Goal: Register for event/course: Register for event/course

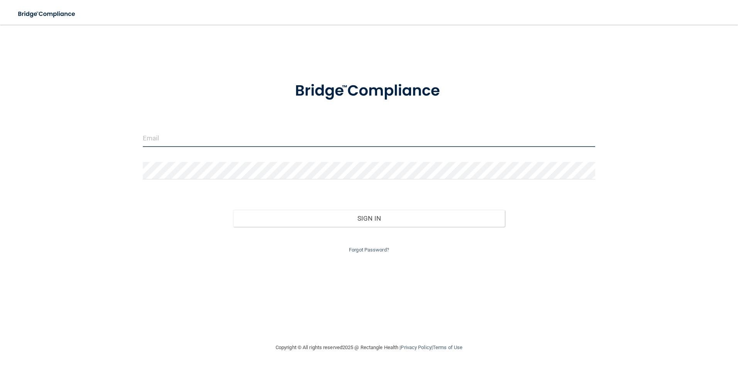
click at [158, 137] on input "email" at bounding box center [369, 138] width 453 height 17
type input "[EMAIL_ADDRESS][PERSON_NAME][DOMAIN_NAME]"
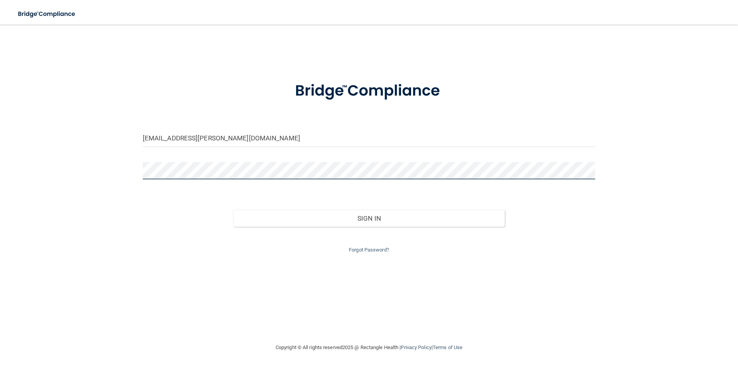
click at [233, 210] on button "Sign In" at bounding box center [369, 218] width 272 height 17
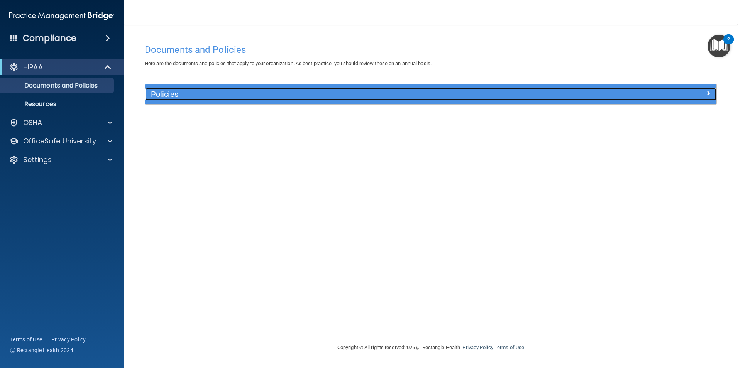
click at [532, 95] on h5 "Policies" at bounding box center [359, 94] width 417 height 8
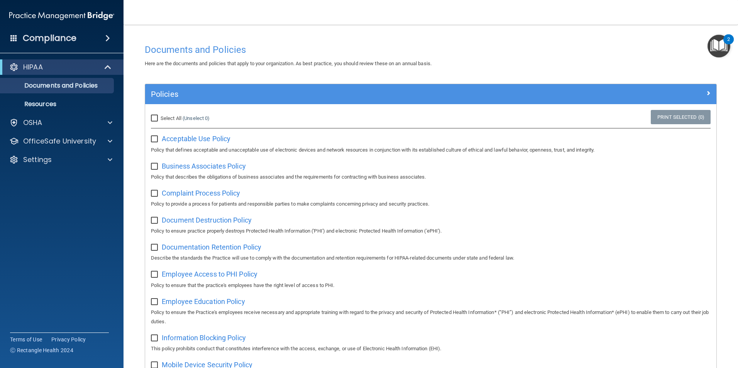
click at [153, 117] on input "Select All (Unselect 0) Unselect All" at bounding box center [155, 118] width 9 height 6
checkbox input "true"
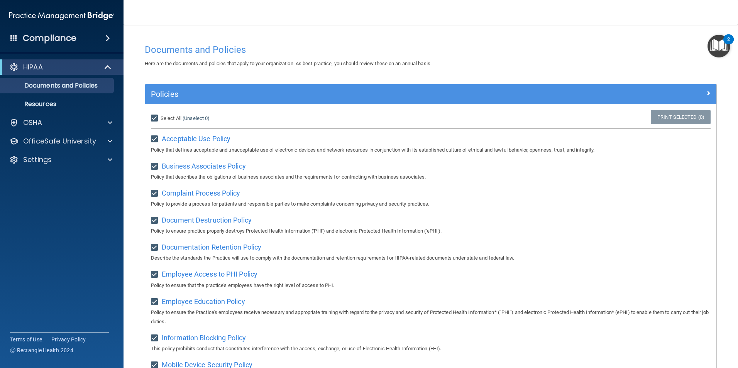
checkbox input "true"
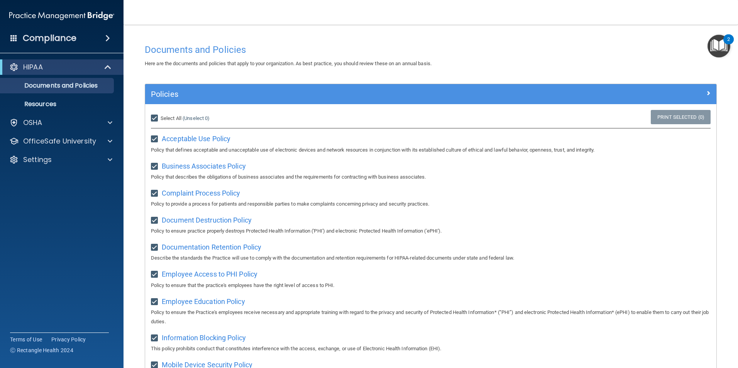
checkbox input "true"
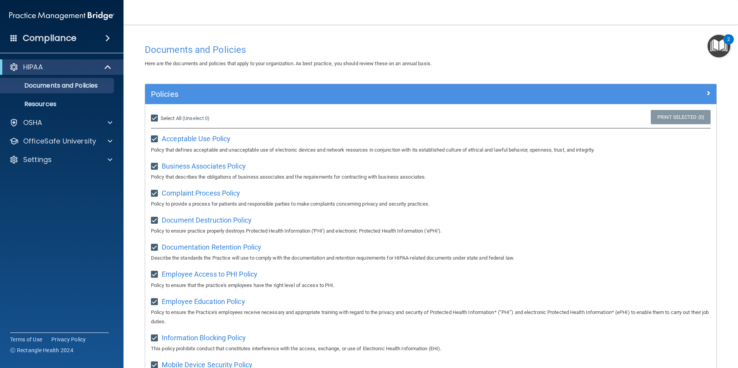
checkbox input "true"
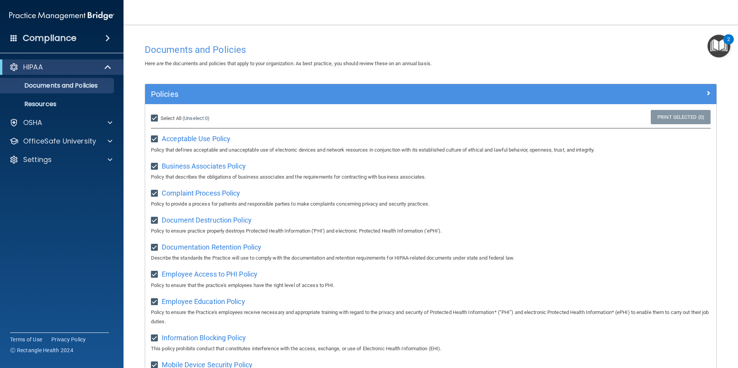
checkbox input "true"
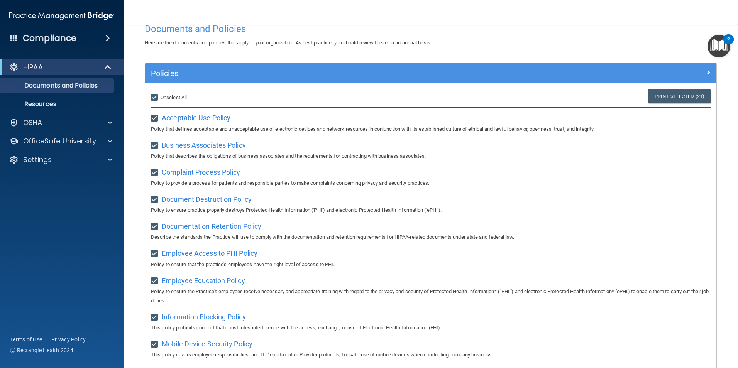
scroll to position [20, 0]
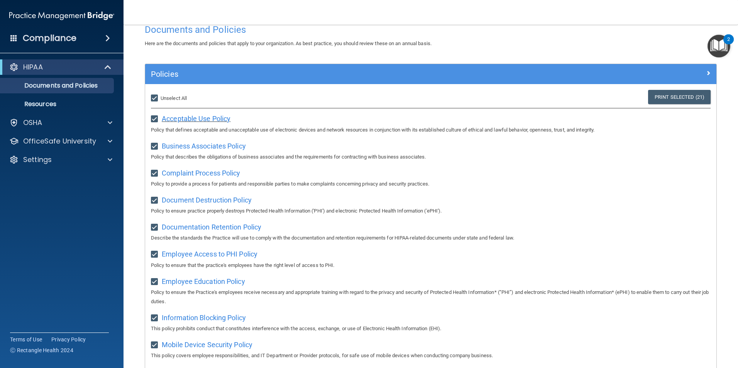
click at [214, 119] on span "Acceptable Use Policy" at bounding box center [196, 119] width 69 height 8
click at [68, 84] on p "Documents and Policies" at bounding box center [57, 86] width 105 height 8
click at [45, 104] on p "Resources" at bounding box center [57, 104] width 105 height 8
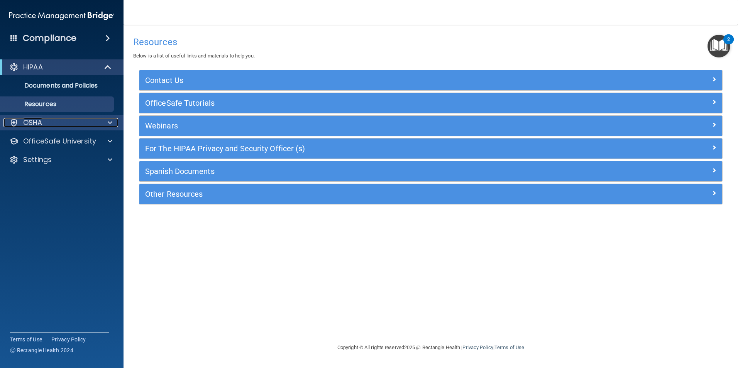
click at [41, 122] on p "OSHA" at bounding box center [32, 122] width 19 height 9
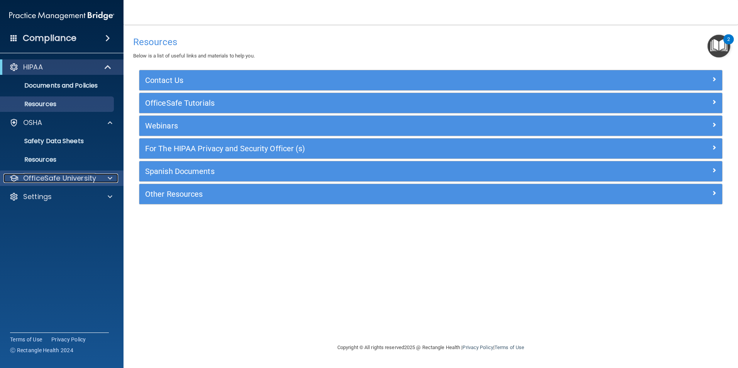
click at [76, 179] on p "OfficeSafe University" at bounding box center [59, 178] width 73 height 9
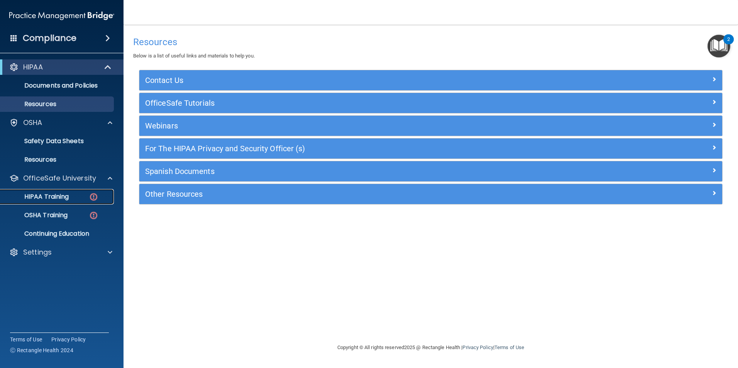
click at [65, 194] on p "HIPAA Training" at bounding box center [37, 197] width 64 height 8
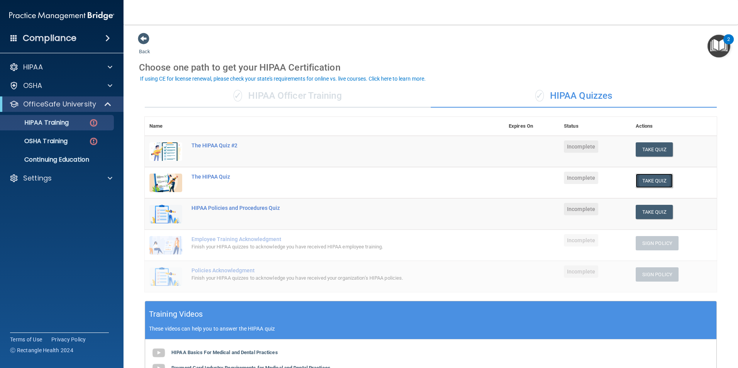
click at [649, 181] on button "Take Quiz" at bounding box center [653, 181] width 37 height 14
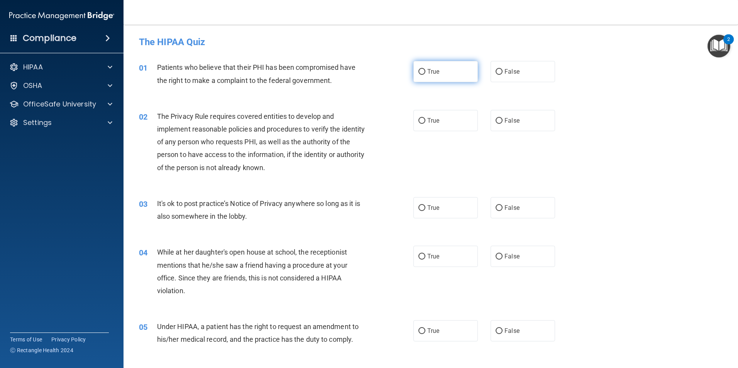
click at [418, 71] on input "True" at bounding box center [421, 72] width 7 height 6
radio input "true"
click at [419, 119] on input "True" at bounding box center [421, 121] width 7 height 6
radio input "true"
click at [419, 208] on input "True" at bounding box center [421, 208] width 7 height 6
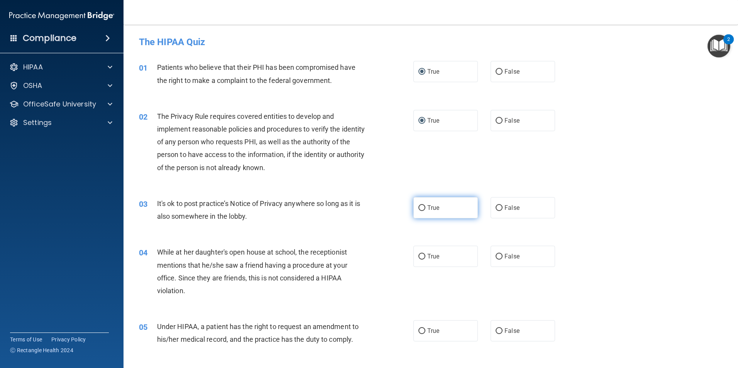
radio input "true"
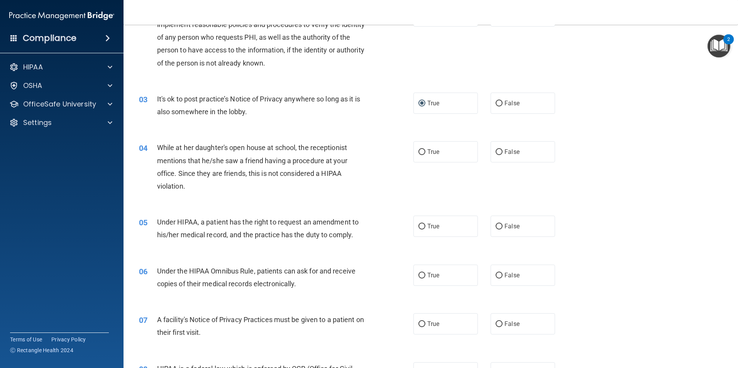
scroll to position [116, 0]
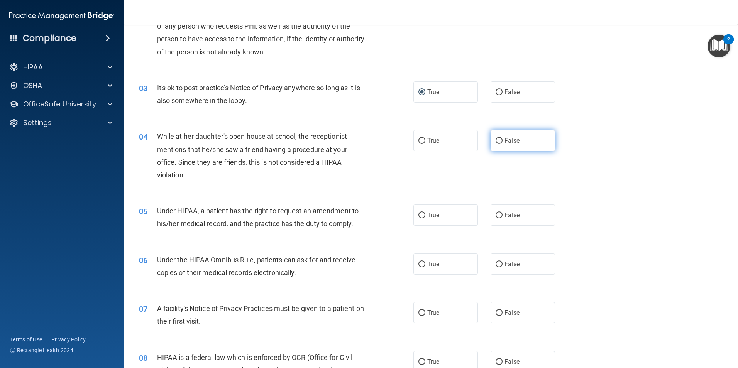
click at [495, 140] on input "False" at bounding box center [498, 141] width 7 height 6
radio input "true"
click at [421, 214] on input "True" at bounding box center [421, 216] width 7 height 6
radio input "true"
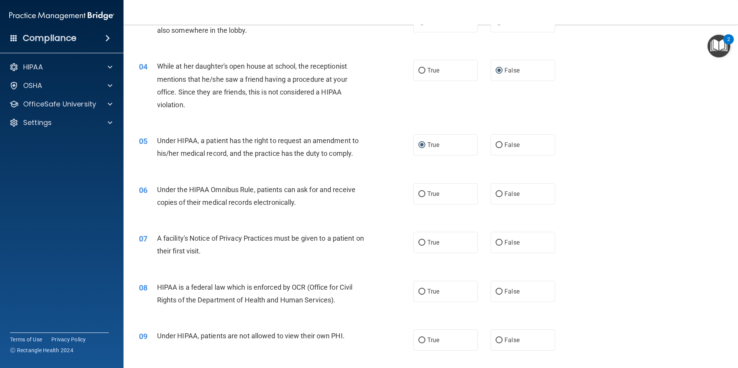
scroll to position [193, 0]
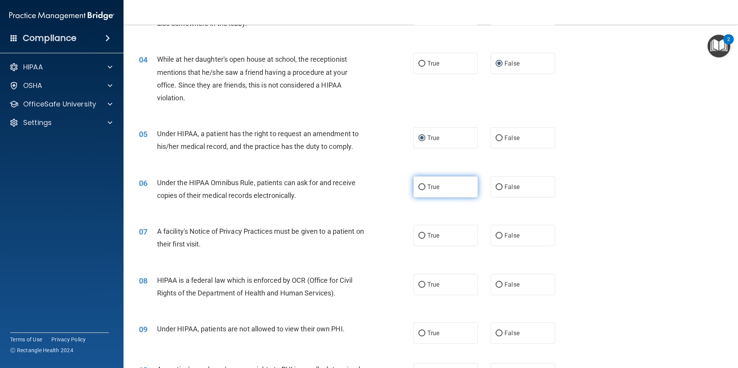
click at [419, 186] on input "True" at bounding box center [421, 187] width 7 height 6
radio input "true"
click at [419, 235] on input "True" at bounding box center [421, 236] width 7 height 6
radio input "true"
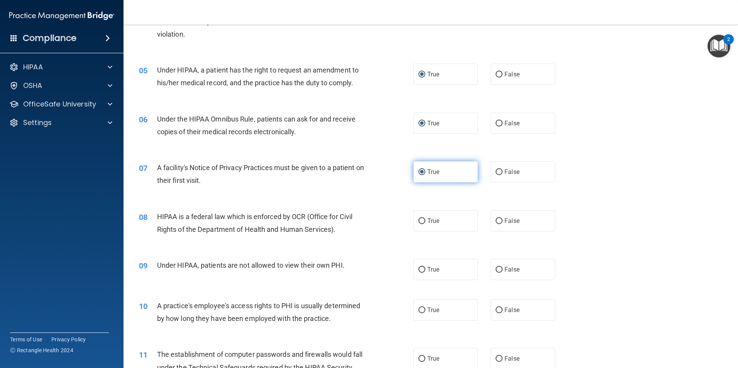
scroll to position [309, 0]
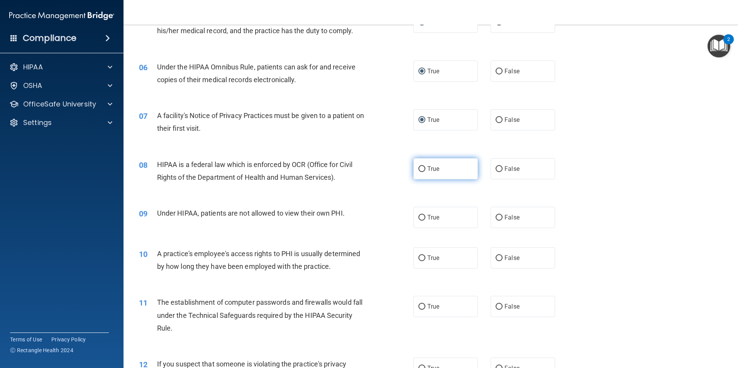
click at [420, 168] on input "True" at bounding box center [421, 169] width 7 height 6
radio input "true"
click at [498, 218] on input "False" at bounding box center [498, 218] width 7 height 6
radio input "true"
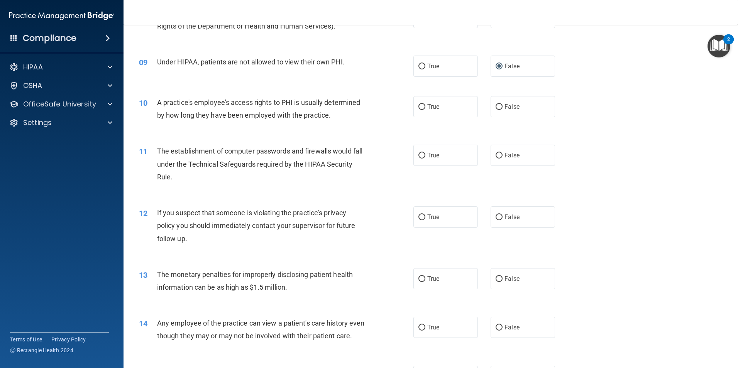
scroll to position [463, 0]
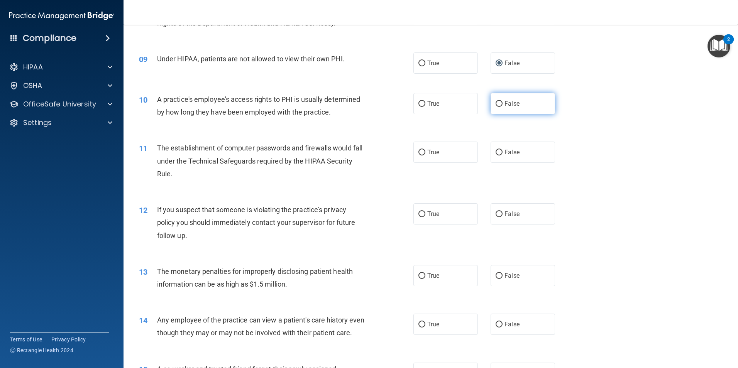
click at [495, 104] on input "False" at bounding box center [498, 104] width 7 height 6
radio input "true"
click at [419, 153] on input "True" at bounding box center [421, 153] width 7 height 6
radio input "true"
click at [418, 214] on input "True" at bounding box center [421, 214] width 7 height 6
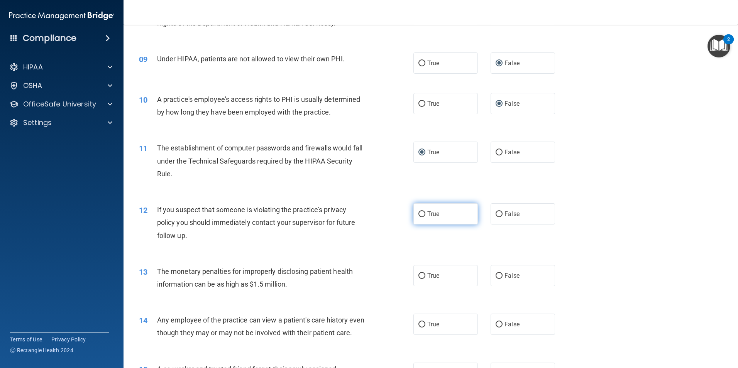
radio input "true"
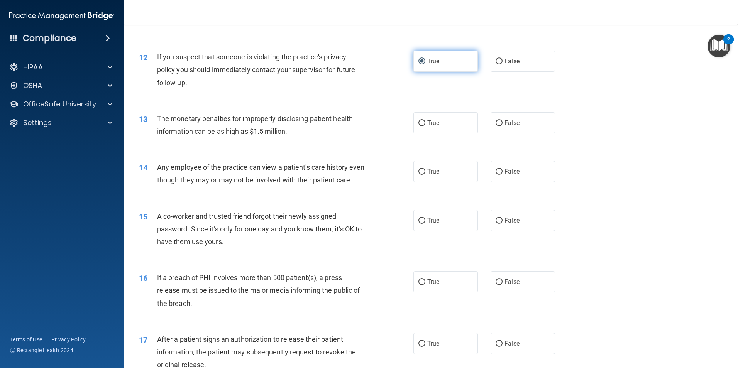
scroll to position [579, 0]
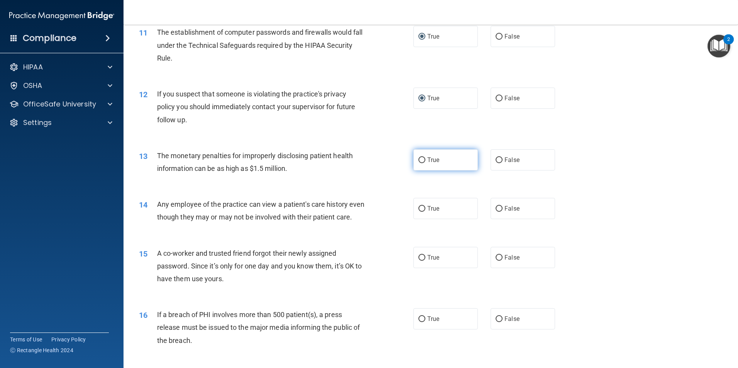
click at [419, 160] on input "True" at bounding box center [421, 160] width 7 height 6
radio input "true"
click at [495, 208] on input "False" at bounding box center [498, 209] width 7 height 6
radio input "true"
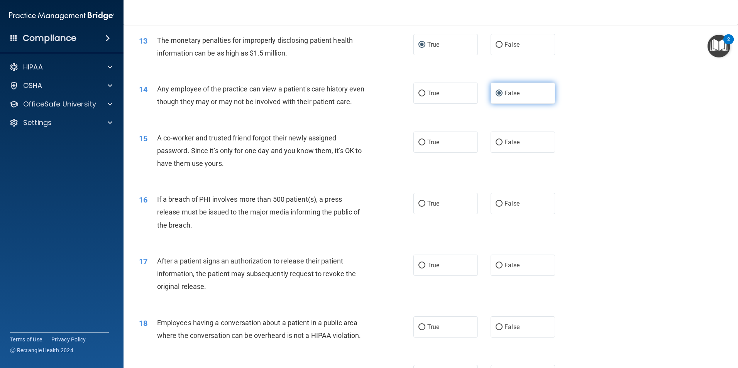
scroll to position [694, 0]
click at [495, 145] on input "False" at bounding box center [498, 142] width 7 height 6
radio input "true"
click at [418, 206] on input "True" at bounding box center [421, 204] width 7 height 6
radio input "true"
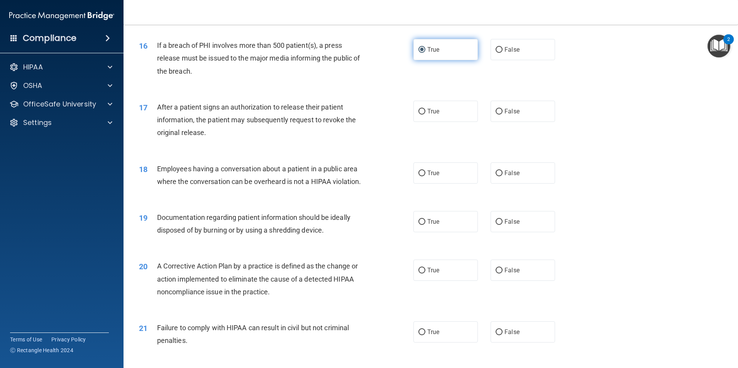
scroll to position [849, 0]
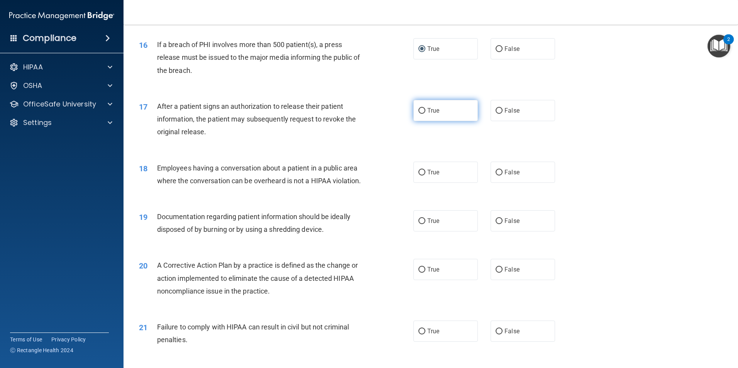
click at [419, 114] on input "True" at bounding box center [421, 111] width 7 height 6
radio input "true"
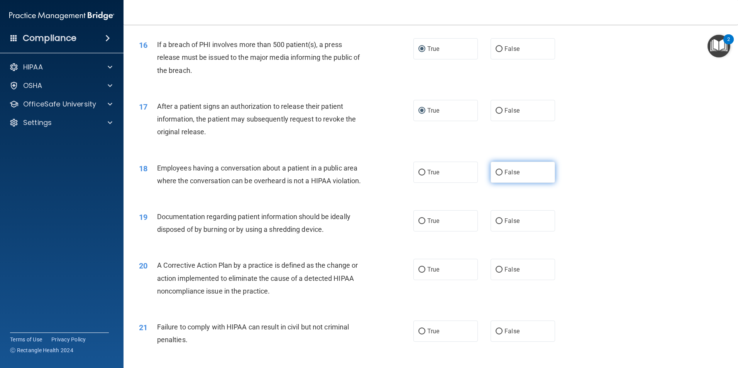
click at [495, 176] on input "False" at bounding box center [498, 173] width 7 height 6
radio input "true"
click at [419, 224] on input "True" at bounding box center [421, 221] width 7 height 6
radio input "true"
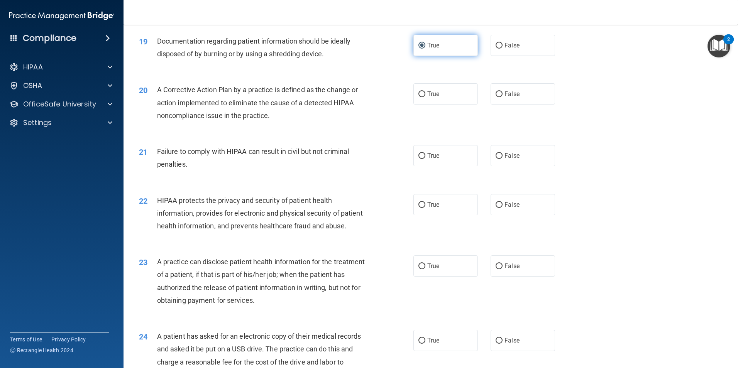
scroll to position [1080, 0]
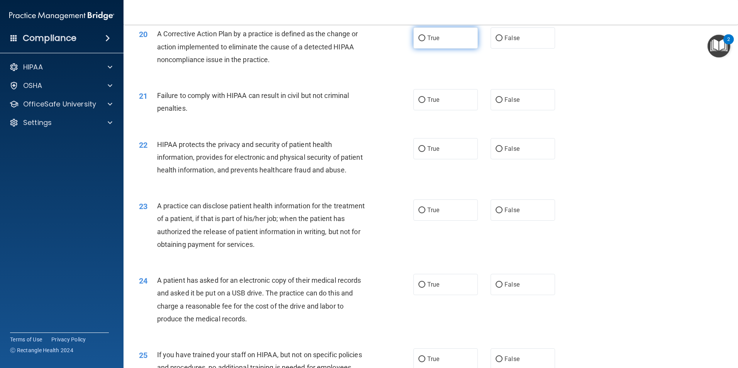
click at [418, 41] on input "True" at bounding box center [421, 38] width 7 height 6
radio input "true"
click at [496, 103] on input "False" at bounding box center [498, 100] width 7 height 6
radio input "true"
click at [421, 152] on input "True" at bounding box center [421, 149] width 7 height 6
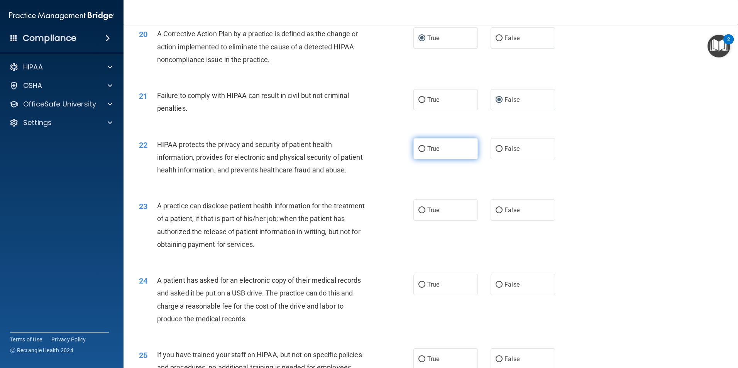
radio input "true"
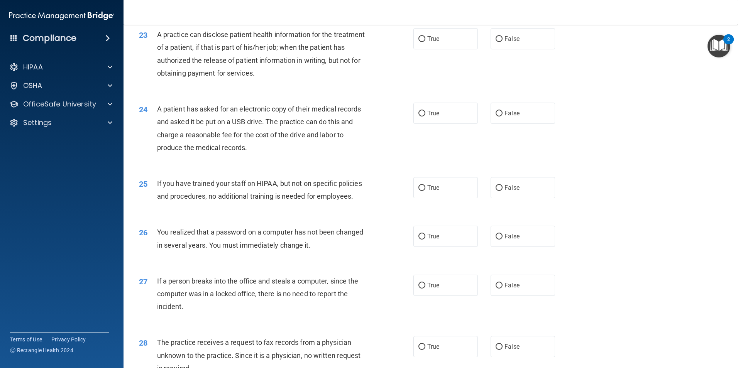
scroll to position [1273, 0]
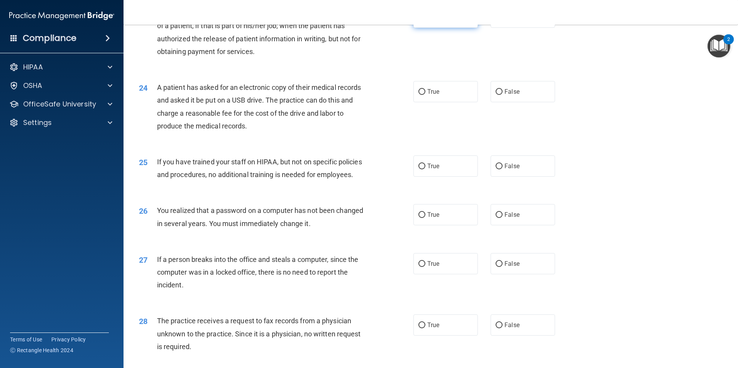
click at [419, 20] on input "True" at bounding box center [421, 18] width 7 height 6
radio input "true"
click at [495, 95] on input "False" at bounding box center [498, 92] width 7 height 6
radio input "true"
click at [496, 169] on input "False" at bounding box center [498, 167] width 7 height 6
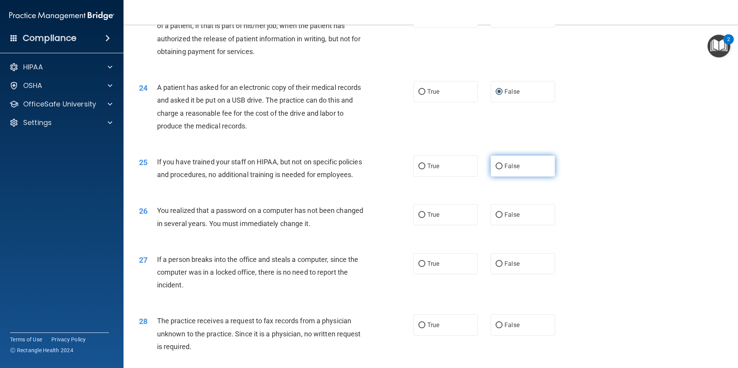
radio input "true"
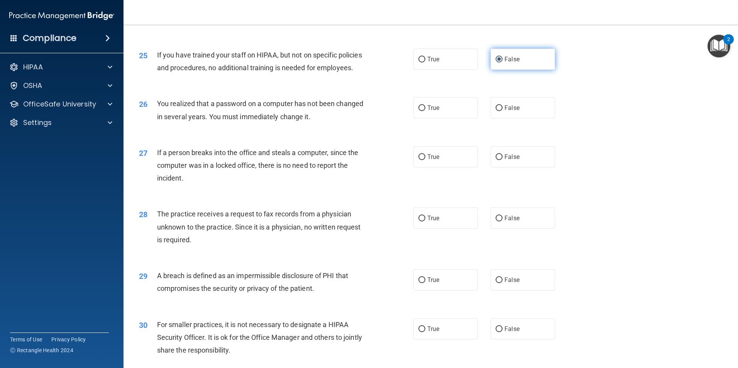
scroll to position [1389, 0]
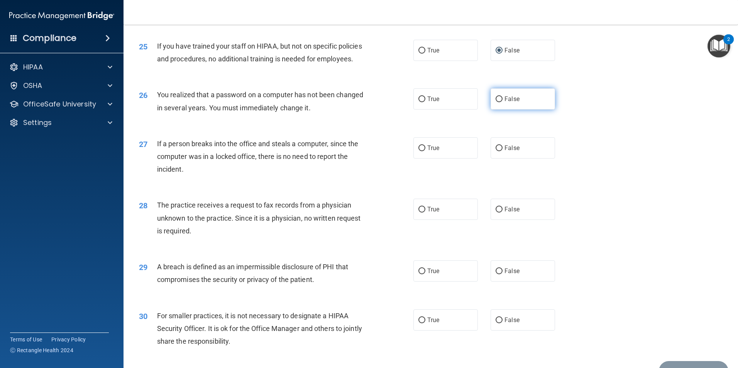
click at [495, 102] on input "False" at bounding box center [498, 99] width 7 height 6
radio input "true"
click at [495, 151] on input "False" at bounding box center [498, 148] width 7 height 6
radio input "true"
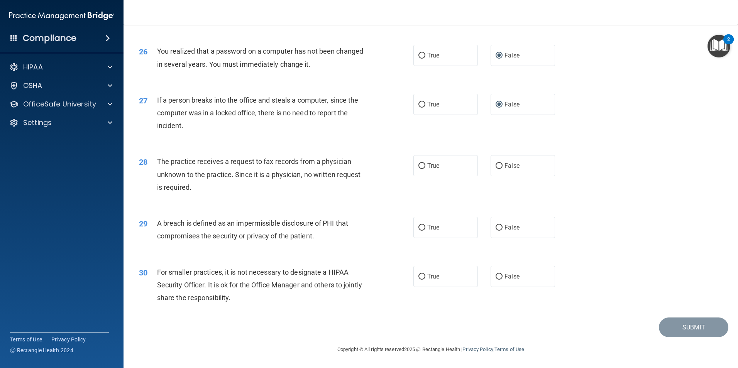
scroll to position [1471, 0]
click at [496, 165] on input "False" at bounding box center [498, 166] width 7 height 6
radio input "true"
click at [418, 227] on input "True" at bounding box center [421, 228] width 7 height 6
radio input "true"
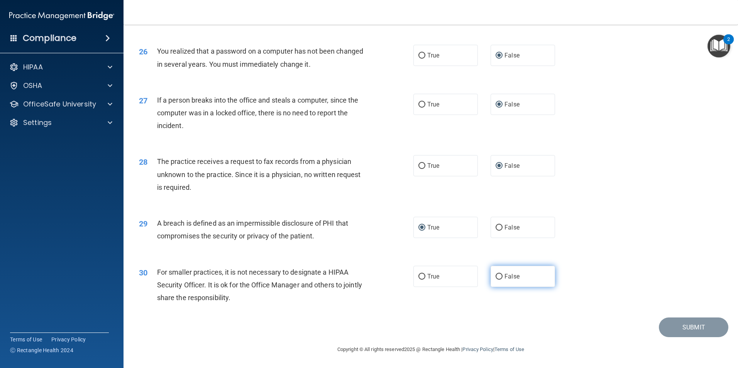
click at [496, 276] on input "False" at bounding box center [498, 277] width 7 height 6
radio input "true"
click at [670, 328] on button "Submit" at bounding box center [693, 327] width 69 height 20
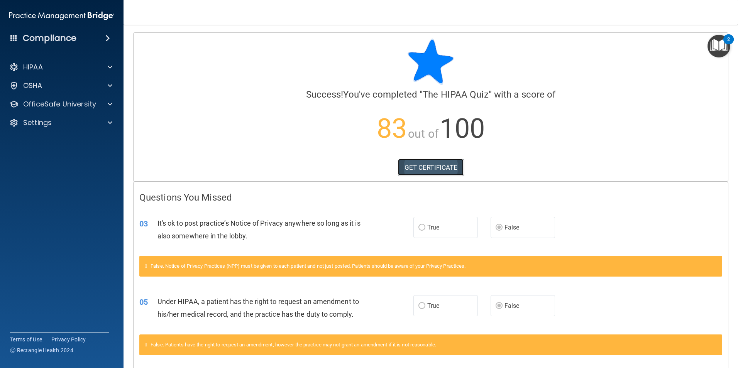
click at [412, 165] on link "GET CERTIFICATE" at bounding box center [431, 167] width 66 height 17
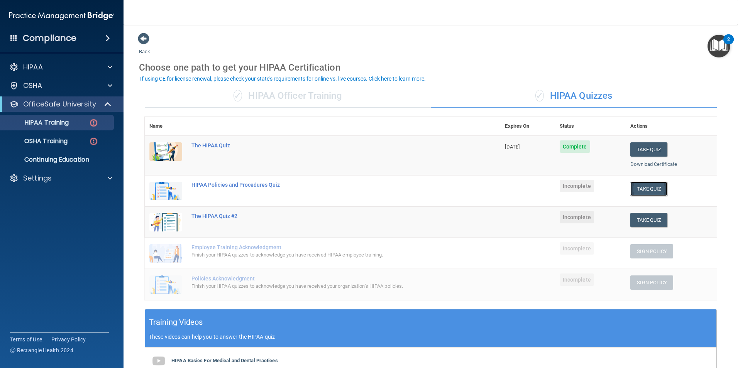
click at [640, 189] on button "Take Quiz" at bounding box center [648, 189] width 37 height 14
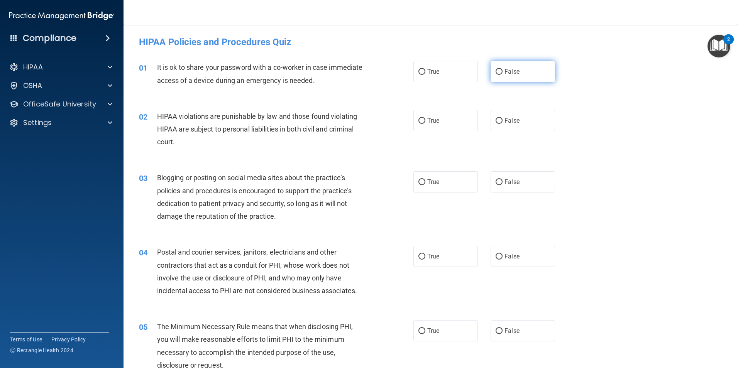
click at [495, 69] on input "False" at bounding box center [498, 72] width 7 height 6
radio input "true"
click at [418, 120] on input "True" at bounding box center [421, 121] width 7 height 6
radio input "true"
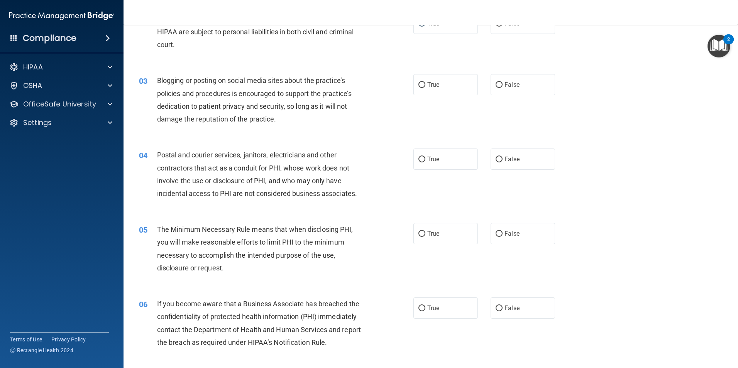
scroll to position [116, 0]
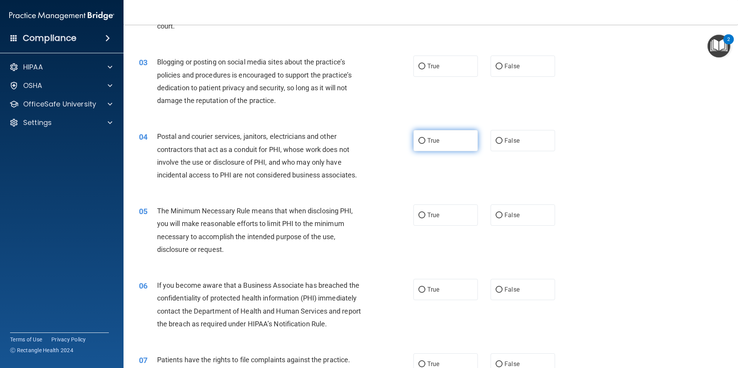
click at [422, 140] on input "True" at bounding box center [421, 141] width 7 height 6
radio input "true"
click at [495, 66] on input "False" at bounding box center [498, 67] width 7 height 6
radio input "true"
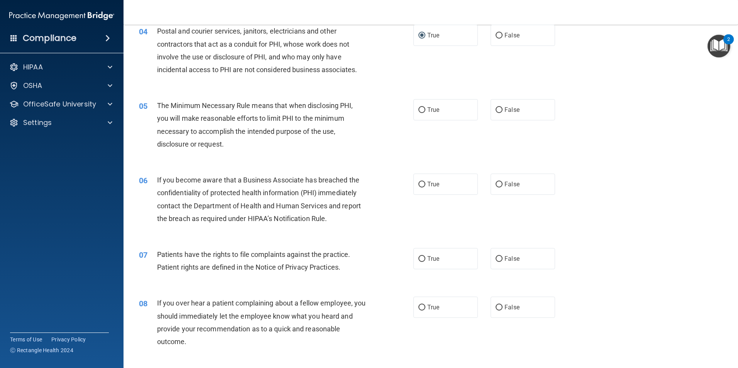
scroll to position [231, 0]
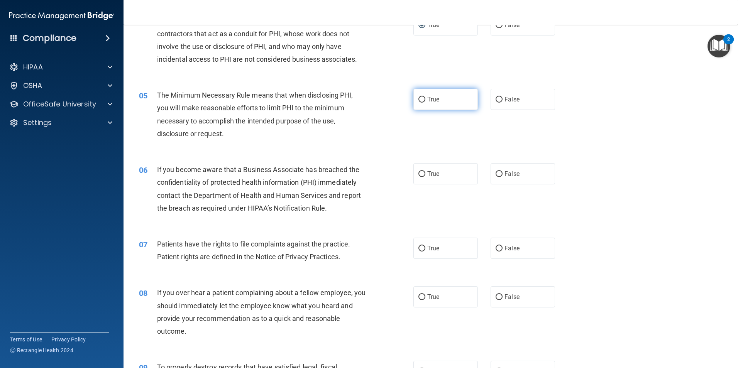
click at [418, 100] on input "True" at bounding box center [421, 100] width 7 height 6
radio input "true"
click at [418, 176] on input "True" at bounding box center [421, 174] width 7 height 6
radio input "true"
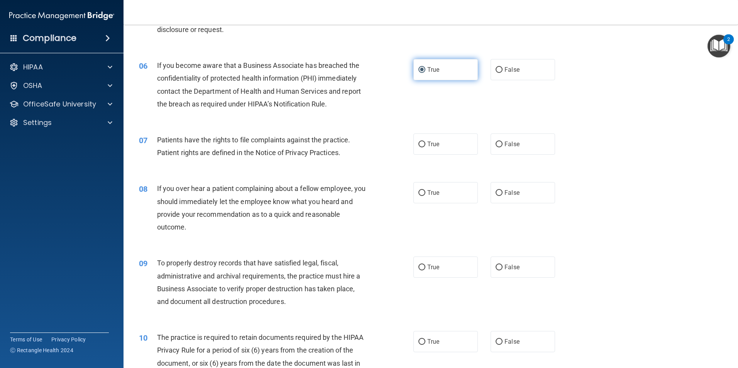
scroll to position [347, 0]
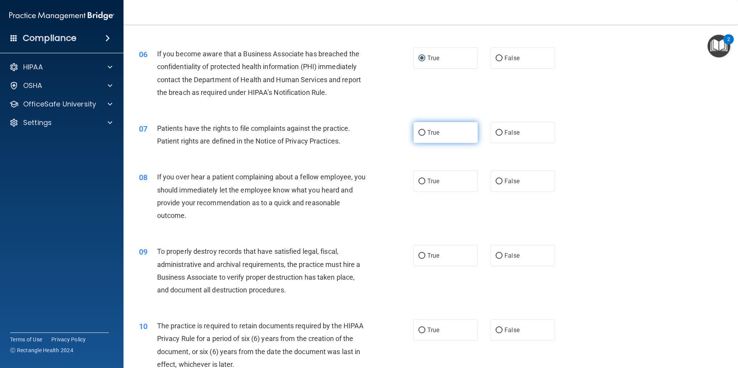
click at [420, 131] on input "True" at bounding box center [421, 133] width 7 height 6
radio input "true"
click at [495, 179] on input "False" at bounding box center [498, 182] width 7 height 6
radio input "true"
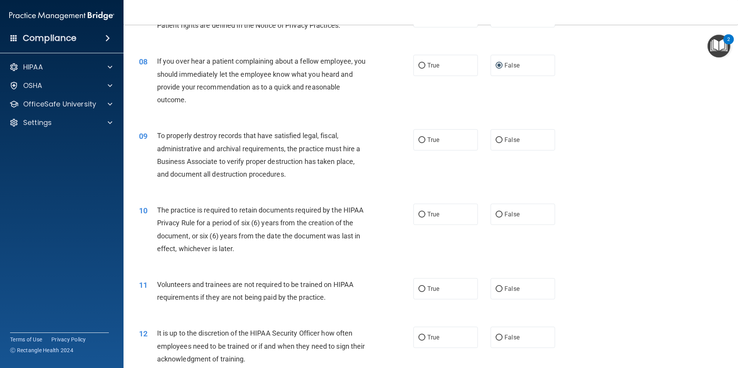
scroll to position [501, 0]
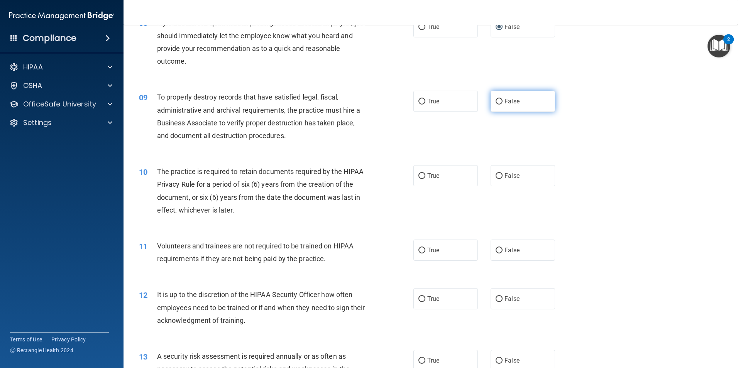
click at [498, 101] on input "False" at bounding box center [498, 102] width 7 height 6
radio input "true"
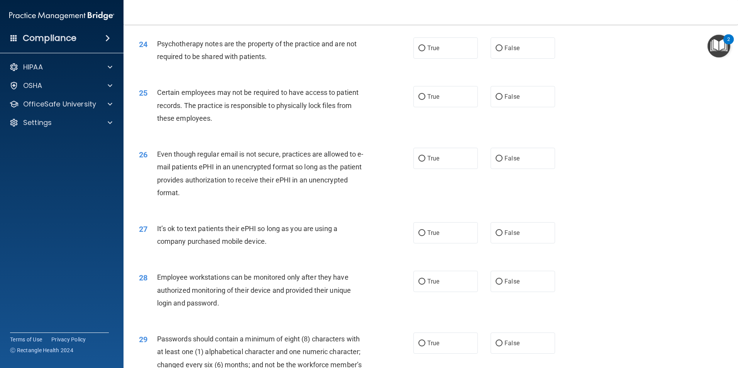
scroll to position [1569, 0]
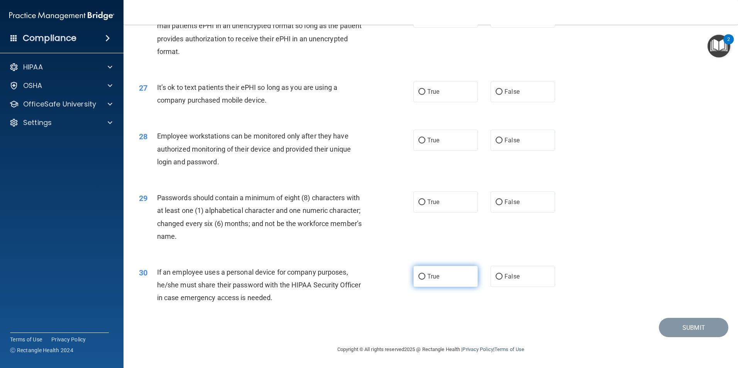
click at [419, 275] on input "True" at bounding box center [421, 277] width 7 height 6
radio input "true"
click at [418, 201] on input "True" at bounding box center [421, 202] width 7 height 6
radio input "true"
click at [418, 139] on input "True" at bounding box center [421, 141] width 7 height 6
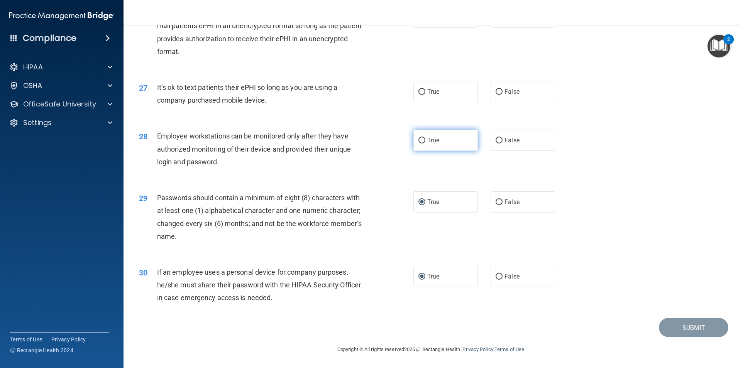
radio input "true"
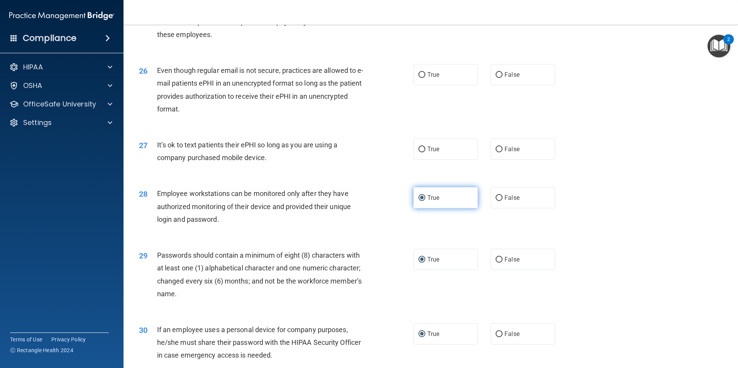
scroll to position [1491, 0]
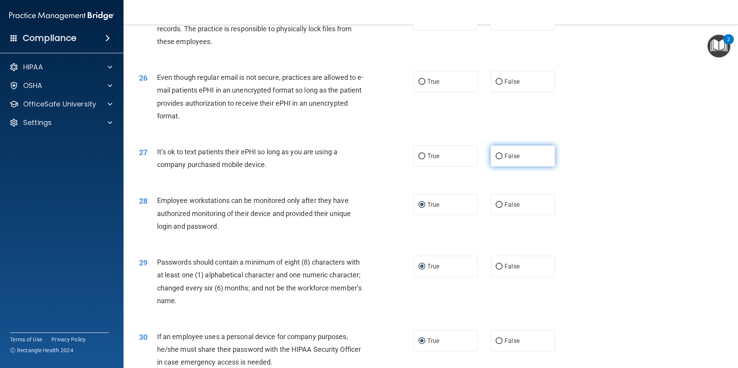
click at [495, 159] on input "False" at bounding box center [498, 157] width 7 height 6
radio input "true"
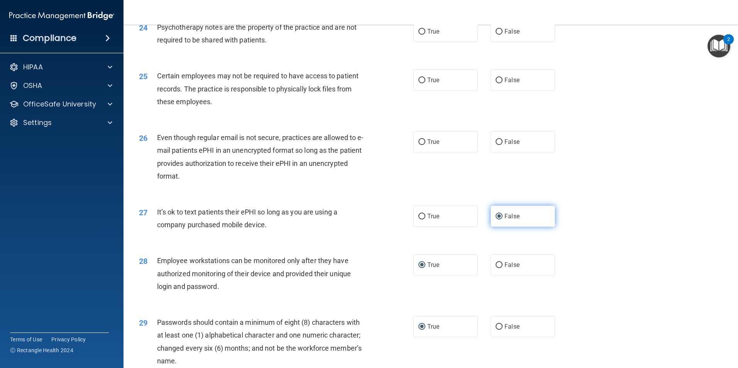
scroll to position [1414, 0]
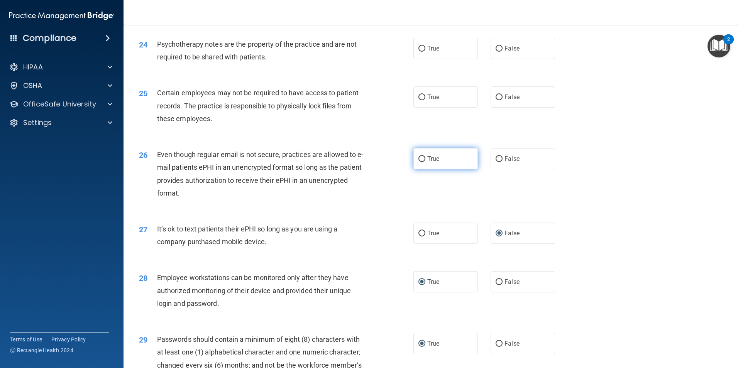
click at [418, 162] on input "True" at bounding box center [421, 159] width 7 height 6
radio input "true"
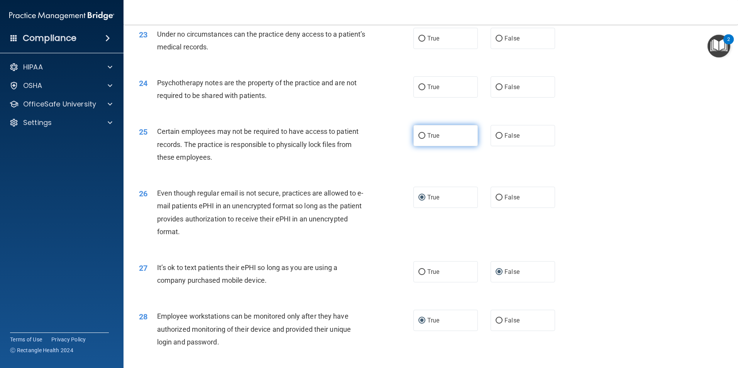
click at [418, 139] on input "True" at bounding box center [421, 136] width 7 height 6
radio input "true"
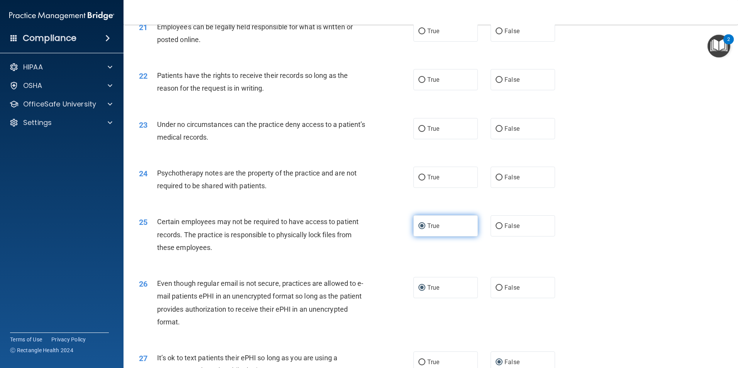
scroll to position [1260, 0]
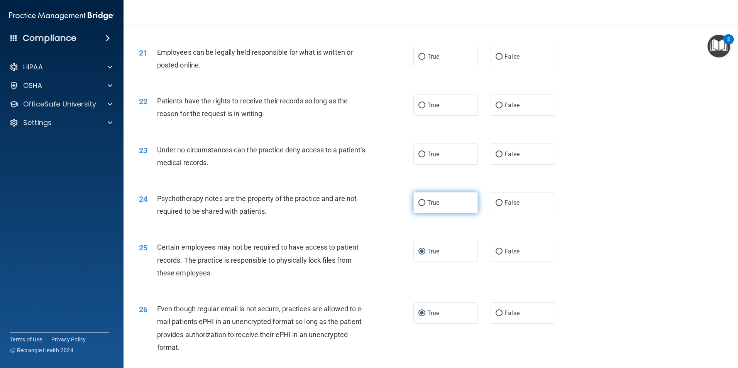
click at [418, 206] on input "True" at bounding box center [421, 203] width 7 height 6
radio input "true"
click at [418, 157] on input "True" at bounding box center [421, 155] width 7 height 6
radio input "true"
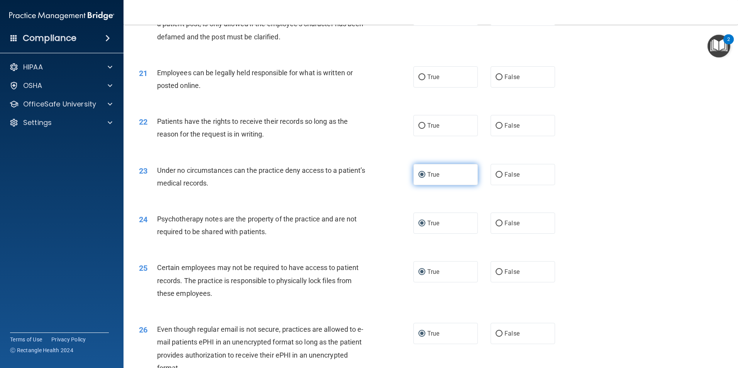
scroll to position [1221, 0]
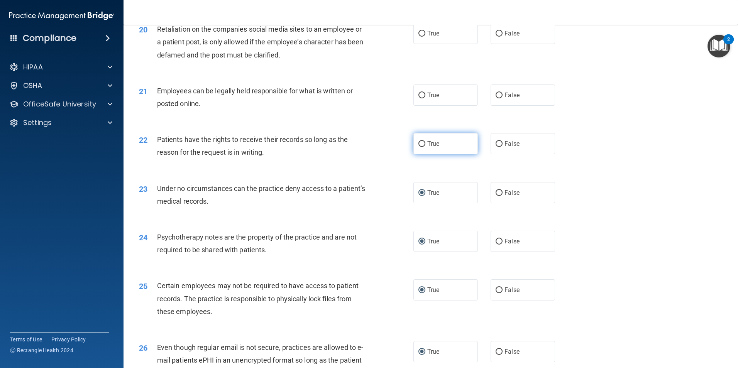
click at [420, 147] on input "True" at bounding box center [421, 144] width 7 height 6
radio input "true"
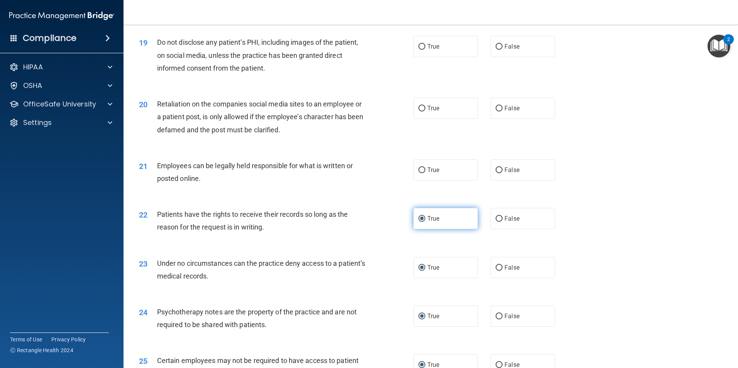
scroll to position [1106, 0]
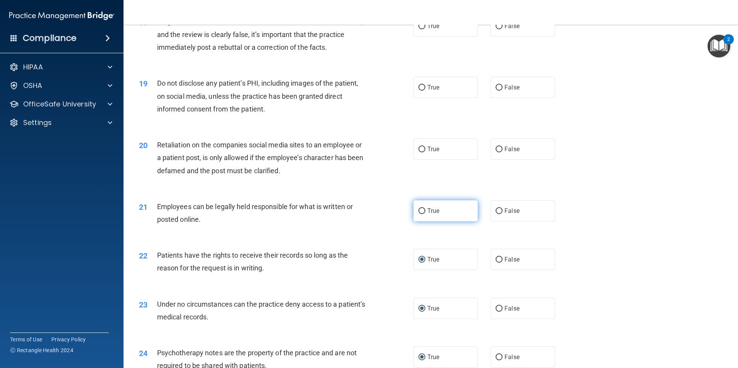
click at [418, 214] on input "True" at bounding box center [421, 211] width 7 height 6
radio input "true"
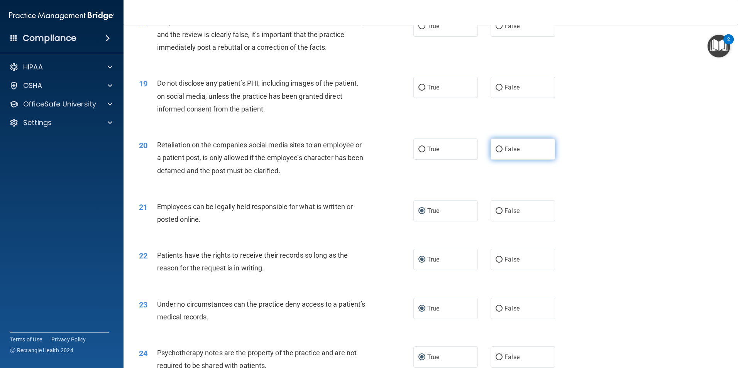
click at [495, 152] on input "False" at bounding box center [498, 150] width 7 height 6
radio input "true"
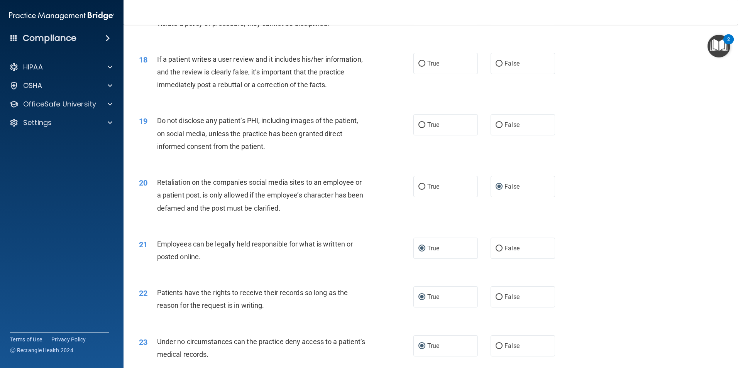
scroll to position [1067, 0]
click at [418, 129] on input "True" at bounding box center [421, 126] width 7 height 6
radio input "true"
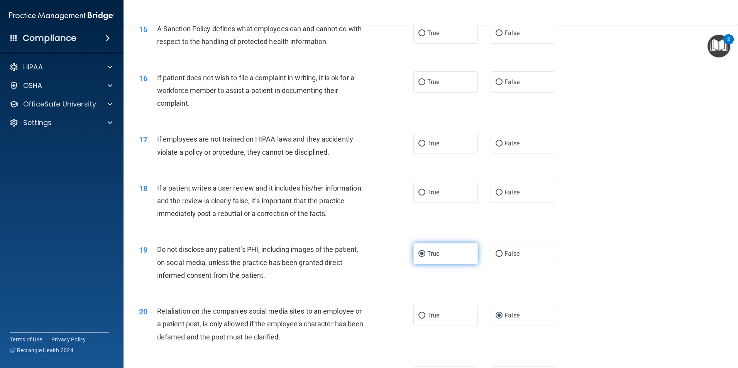
scroll to position [913, 0]
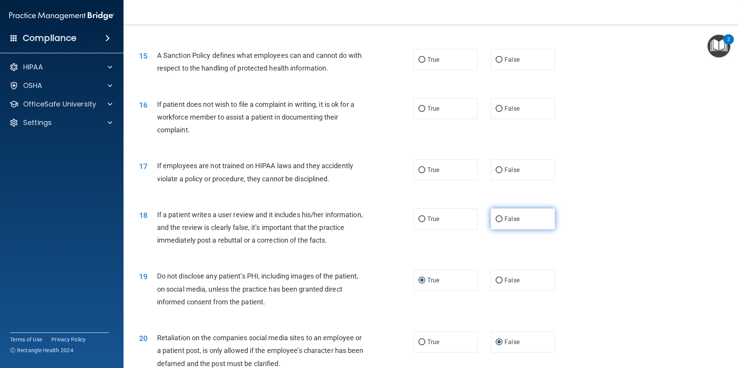
click at [495, 222] on input "False" at bounding box center [498, 219] width 7 height 6
radio input "true"
click at [496, 173] on input "False" at bounding box center [498, 170] width 7 height 6
radio input "true"
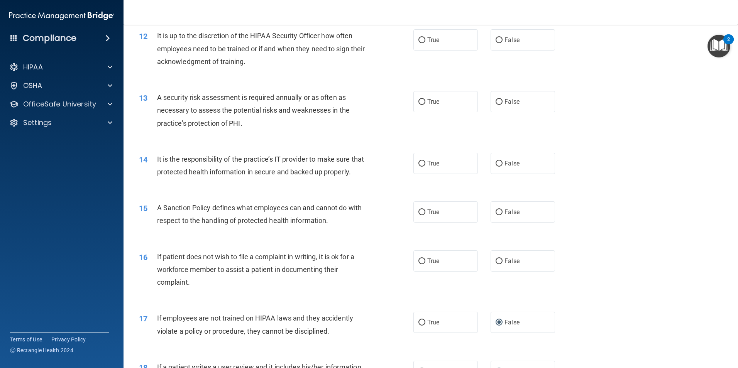
scroll to position [758, 0]
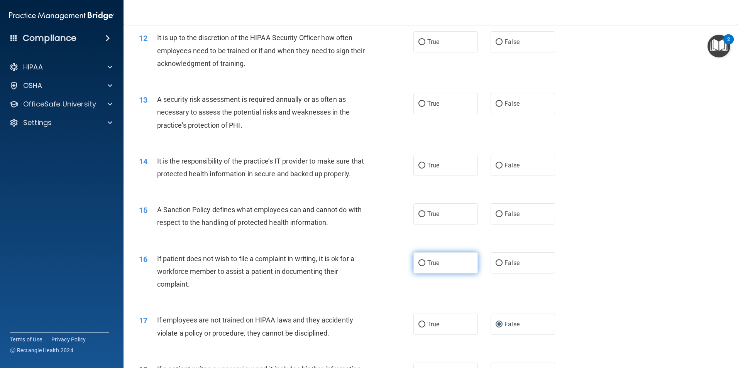
click at [419, 266] on input "True" at bounding box center [421, 263] width 7 height 6
radio input "true"
click at [495, 266] on input "False" at bounding box center [498, 263] width 7 height 6
radio input "true"
radio input "false"
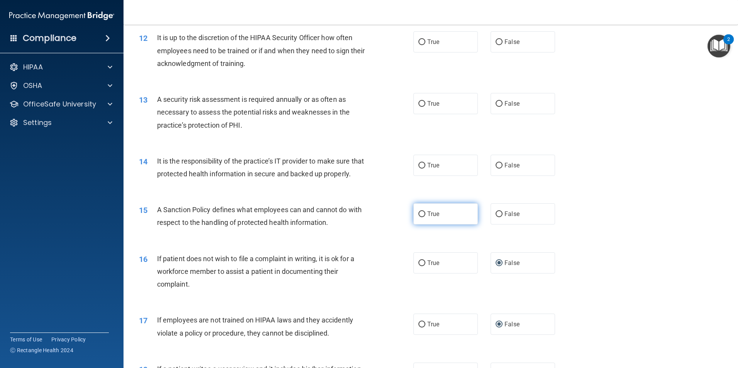
click at [420, 217] on input "True" at bounding box center [421, 214] width 7 height 6
radio input "true"
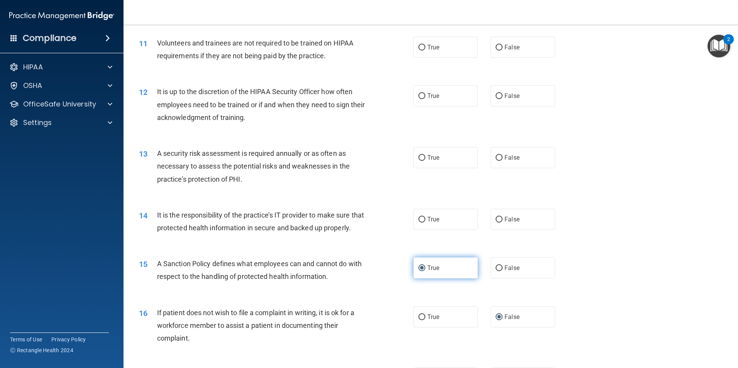
scroll to position [681, 0]
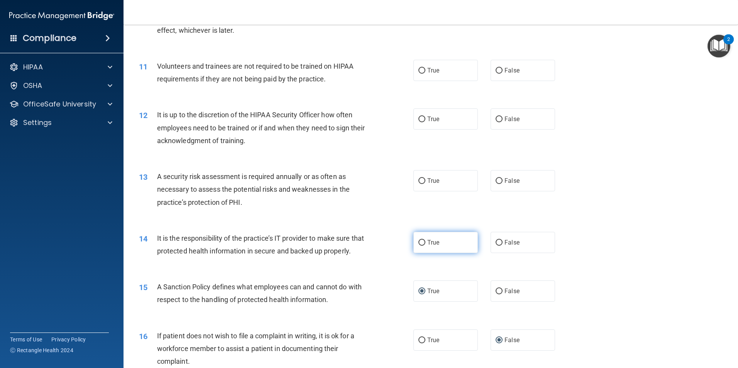
click at [419, 240] on input "True" at bounding box center [421, 243] width 7 height 6
radio input "true"
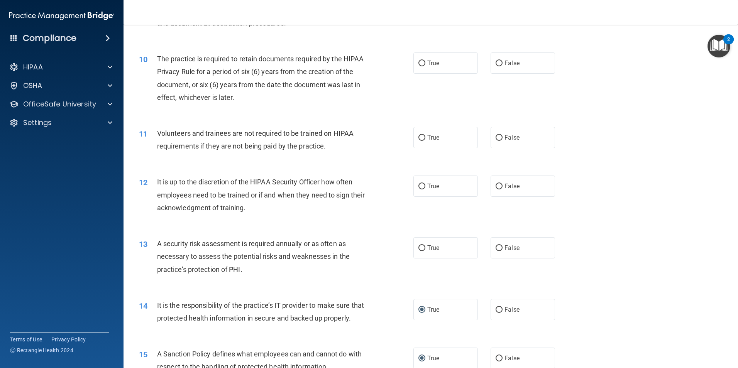
scroll to position [566, 0]
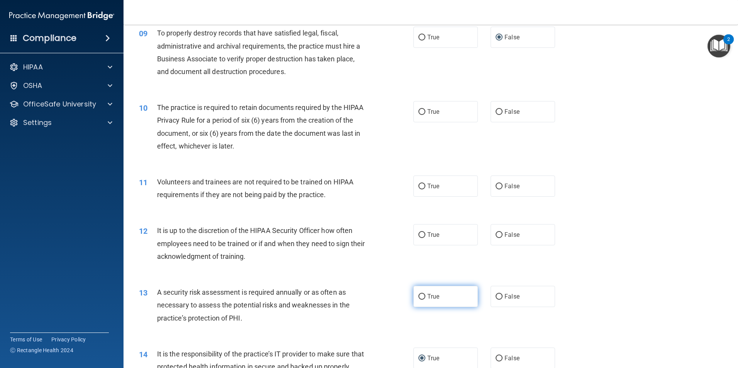
click at [419, 295] on input "True" at bounding box center [421, 297] width 7 height 6
radio input "true"
click at [495, 234] on input "False" at bounding box center [498, 235] width 7 height 6
radio input "true"
click at [421, 187] on input "True" at bounding box center [421, 187] width 7 height 6
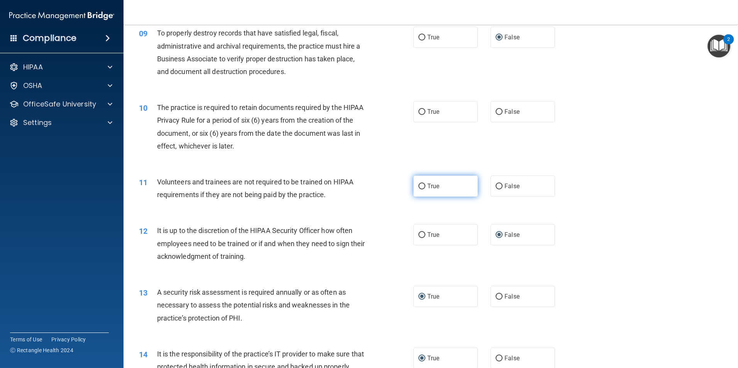
radio input "true"
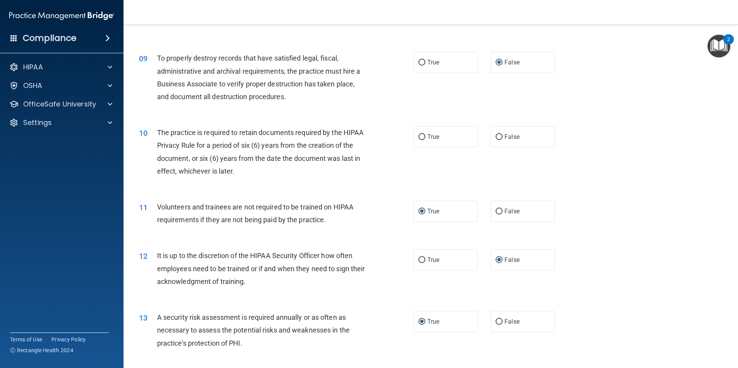
scroll to position [527, 0]
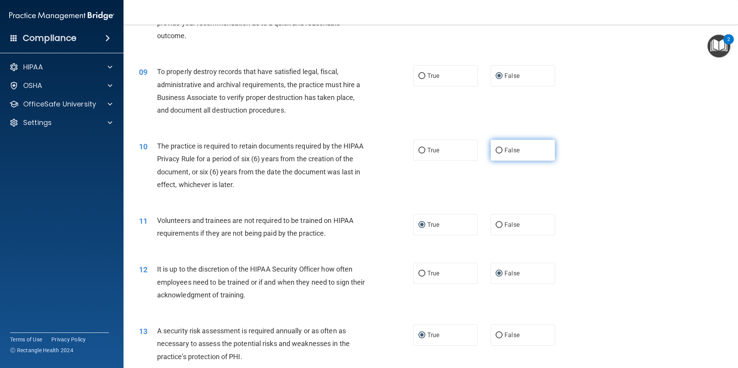
click at [495, 148] on input "False" at bounding box center [498, 151] width 7 height 6
radio input "true"
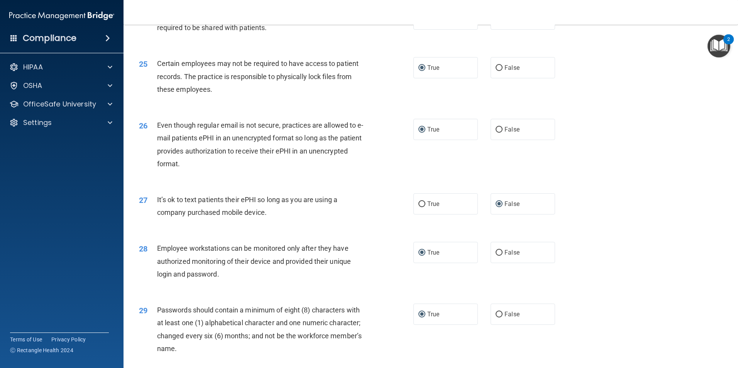
scroll to position [1569, 0]
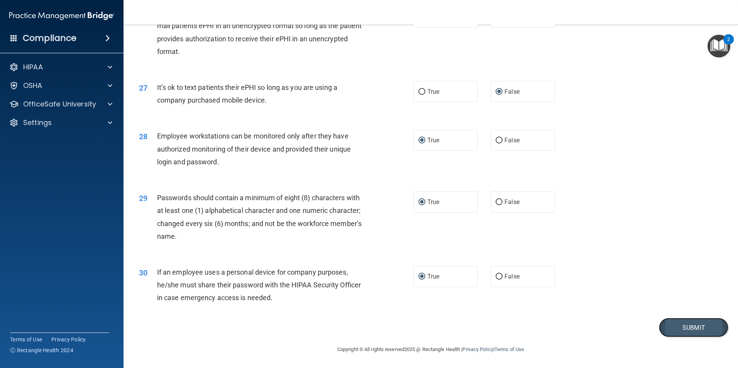
click at [694, 324] on button "Submit" at bounding box center [693, 328] width 69 height 20
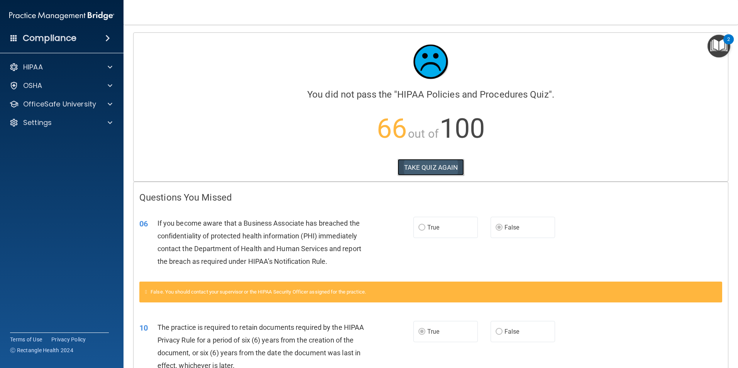
click at [409, 167] on button "TAKE QUIZ AGAIN" at bounding box center [430, 167] width 67 height 17
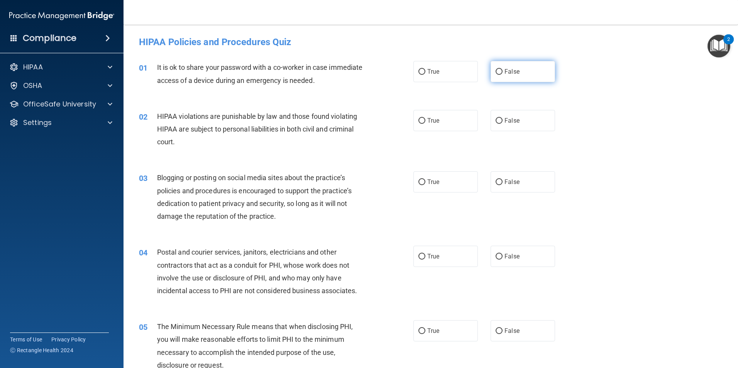
click at [495, 72] on input "False" at bounding box center [498, 72] width 7 height 6
radio input "true"
click at [419, 122] on input "True" at bounding box center [421, 121] width 7 height 6
radio input "true"
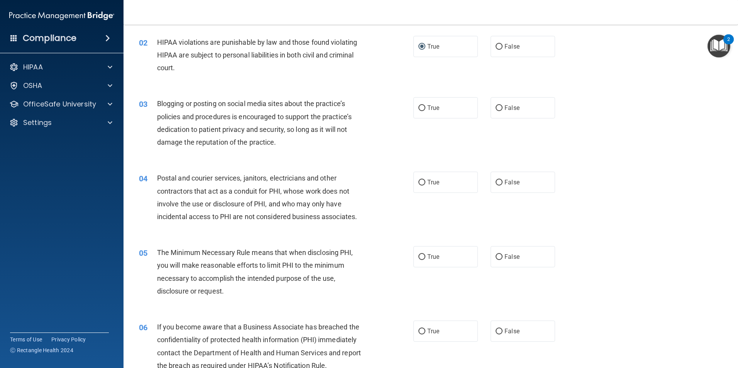
scroll to position [77, 0]
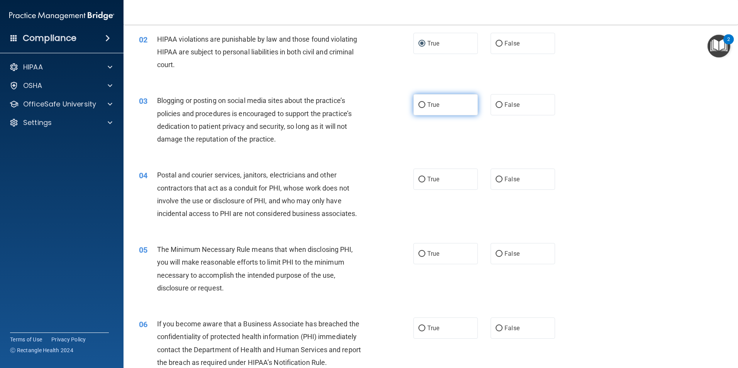
click at [418, 105] on input "True" at bounding box center [421, 105] width 7 height 6
radio input "true"
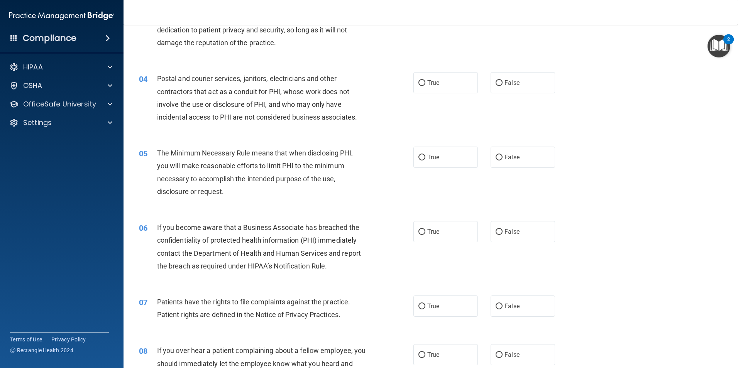
scroll to position [193, 0]
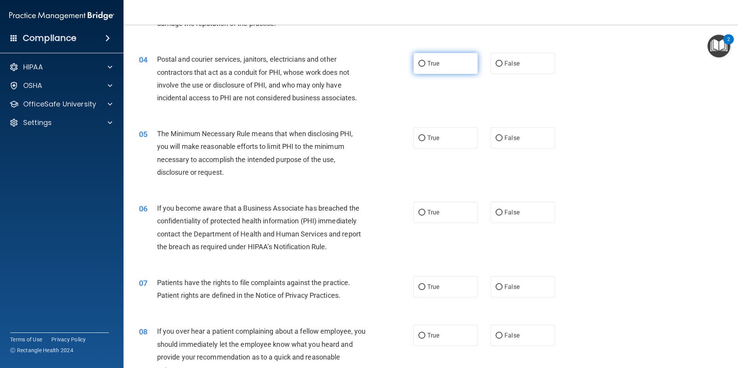
click at [418, 63] on input "True" at bounding box center [421, 64] width 7 height 6
radio input "true"
click at [418, 139] on input "True" at bounding box center [421, 138] width 7 height 6
radio input "true"
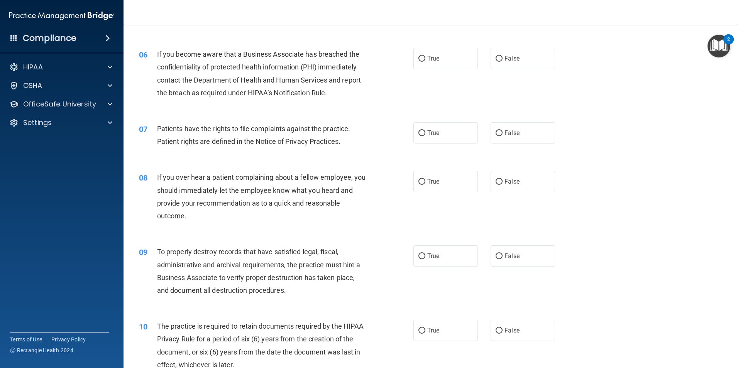
scroll to position [347, 0]
click at [496, 57] on input "False" at bounding box center [498, 59] width 7 height 6
radio input "true"
click at [418, 133] on input "True" at bounding box center [421, 133] width 7 height 6
radio input "true"
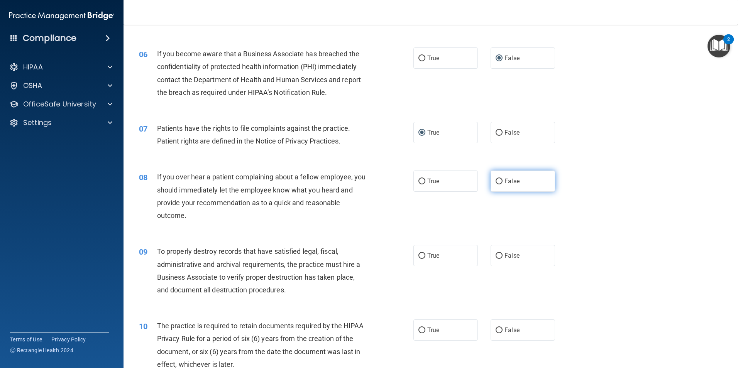
click at [495, 181] on input "False" at bounding box center [498, 182] width 7 height 6
radio input "true"
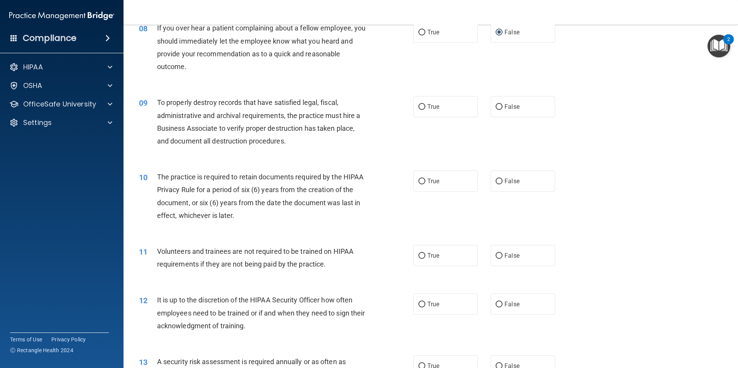
scroll to position [501, 0]
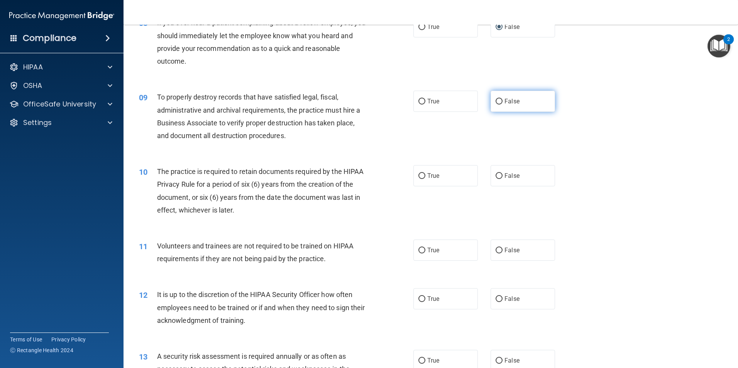
click at [497, 101] on input "False" at bounding box center [498, 102] width 7 height 6
radio input "true"
click at [419, 176] on input "True" at bounding box center [421, 176] width 7 height 6
radio input "true"
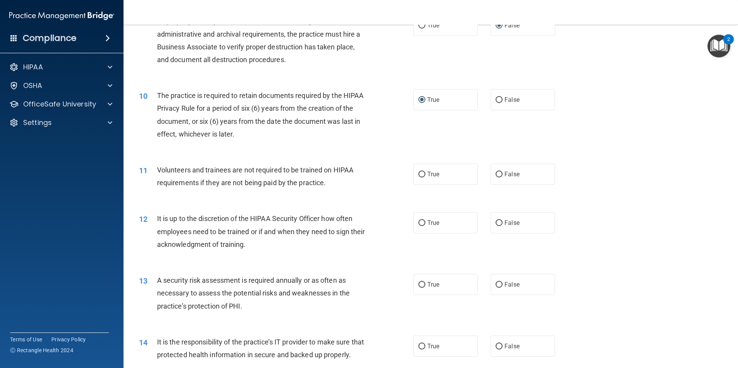
scroll to position [617, 0]
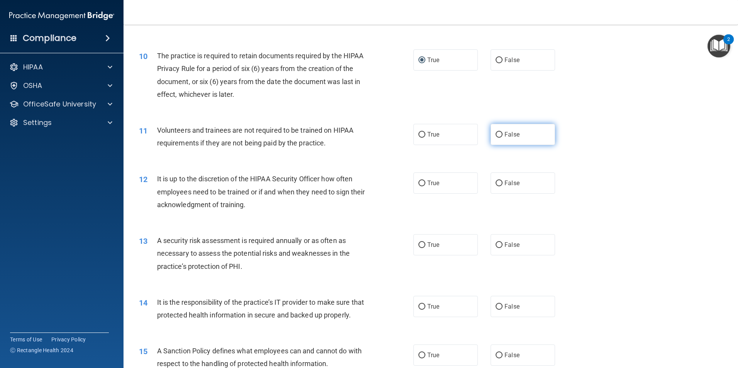
click at [495, 133] on input "False" at bounding box center [498, 135] width 7 height 6
radio input "true"
click at [495, 306] on input "False" at bounding box center [498, 307] width 7 height 6
radio input "true"
click at [496, 183] on input "False" at bounding box center [498, 184] width 7 height 6
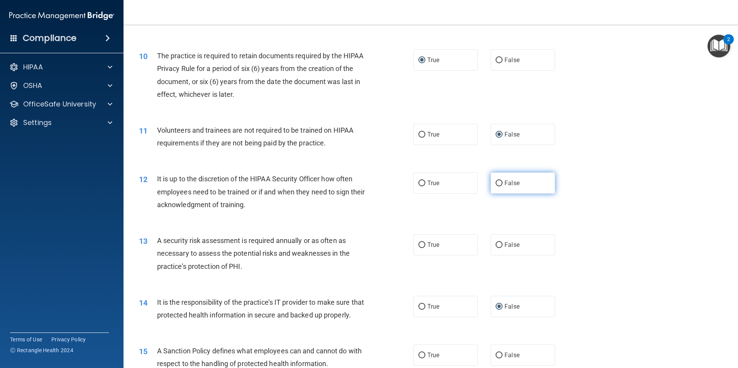
radio input "true"
click at [418, 244] on input "True" at bounding box center [421, 245] width 7 height 6
radio input "true"
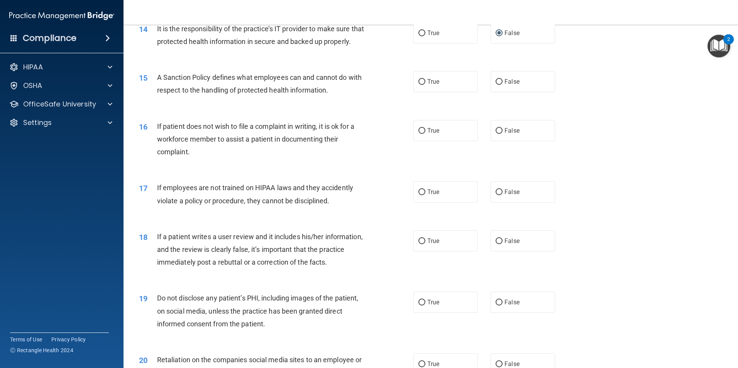
scroll to position [887, 0]
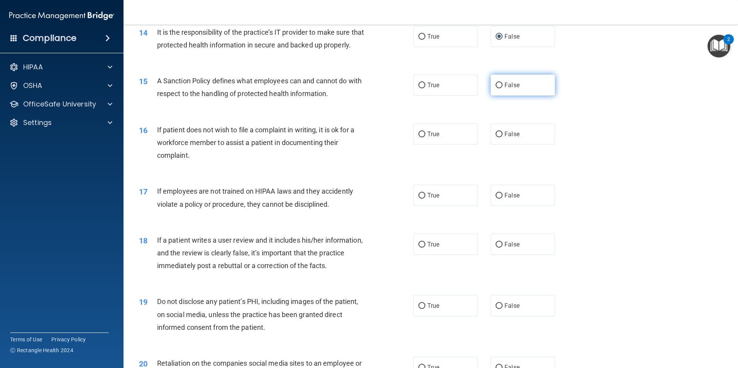
click at [495, 88] on input "False" at bounding box center [498, 86] width 7 height 6
radio input "true"
click at [419, 137] on input "True" at bounding box center [421, 135] width 7 height 6
radio input "true"
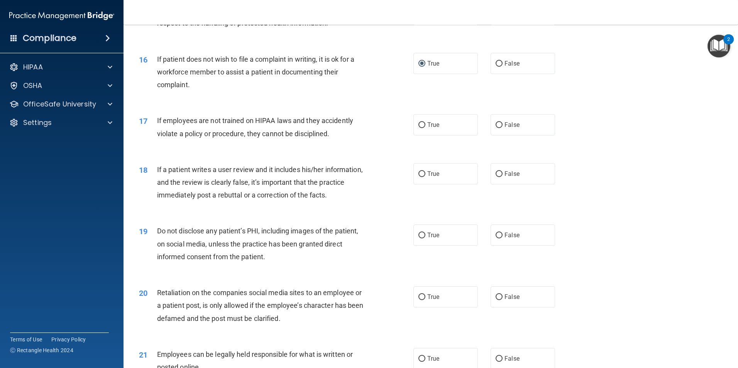
scroll to position [964, 0]
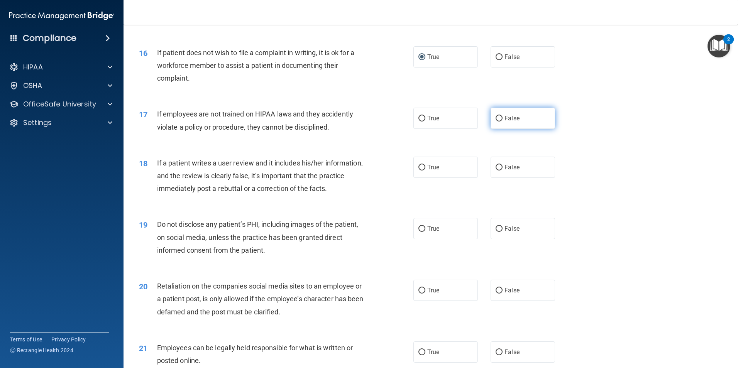
click at [495, 122] on input "False" at bounding box center [498, 119] width 7 height 6
radio input "true"
click at [495, 171] on input "False" at bounding box center [498, 168] width 7 height 6
radio input "true"
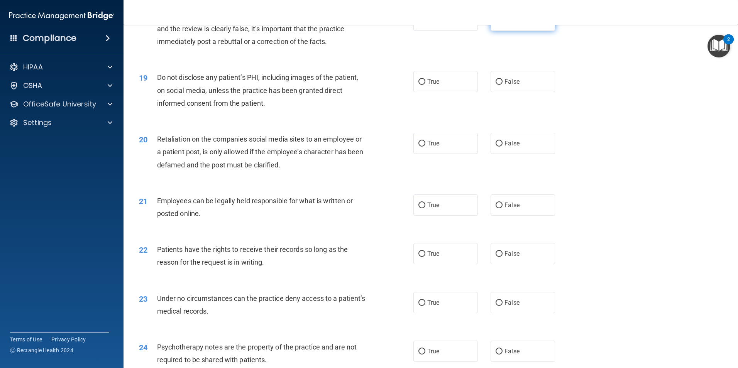
scroll to position [1157, 0]
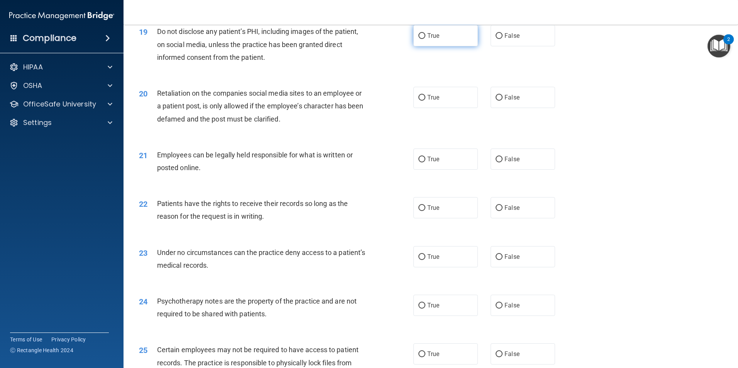
click at [418, 39] on input "True" at bounding box center [421, 36] width 7 height 6
radio input "true"
click at [495, 101] on input "False" at bounding box center [498, 98] width 7 height 6
radio input "true"
click at [419, 162] on input "True" at bounding box center [421, 160] width 7 height 6
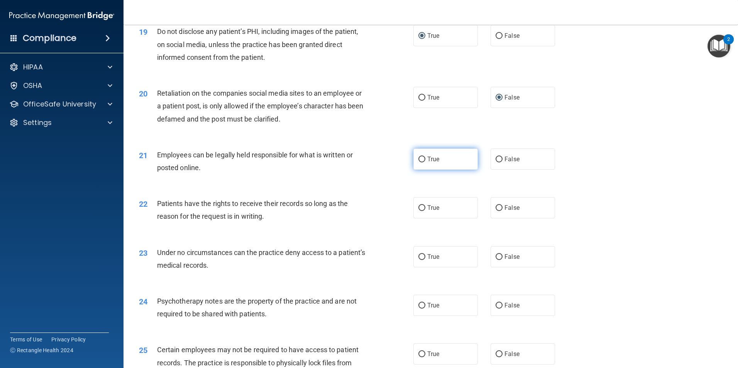
radio input "true"
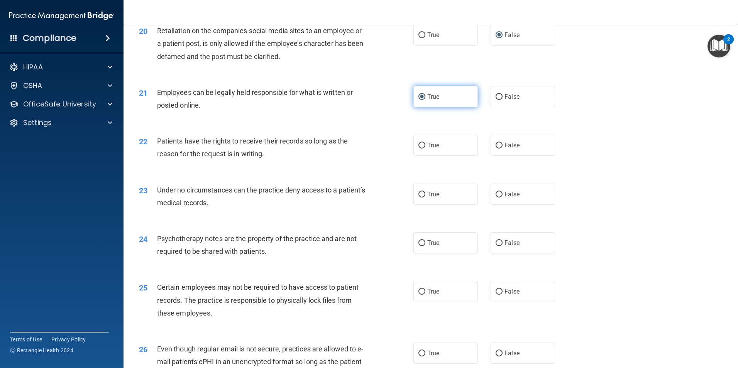
scroll to position [1312, 0]
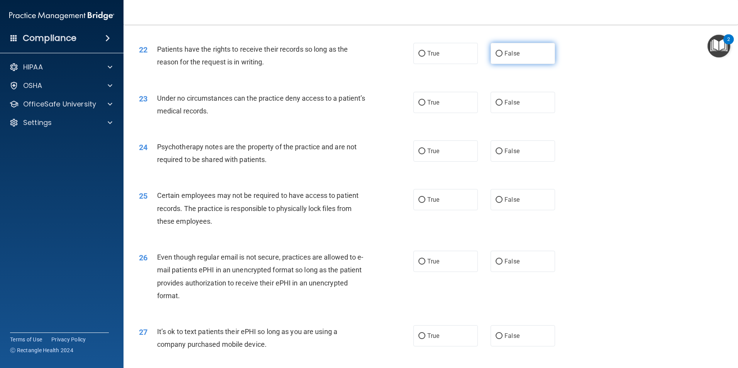
click at [495, 57] on input "False" at bounding box center [498, 54] width 7 height 6
radio input "true"
click at [495, 106] on input "False" at bounding box center [498, 103] width 7 height 6
radio input "true"
click at [419, 154] on input "True" at bounding box center [421, 152] width 7 height 6
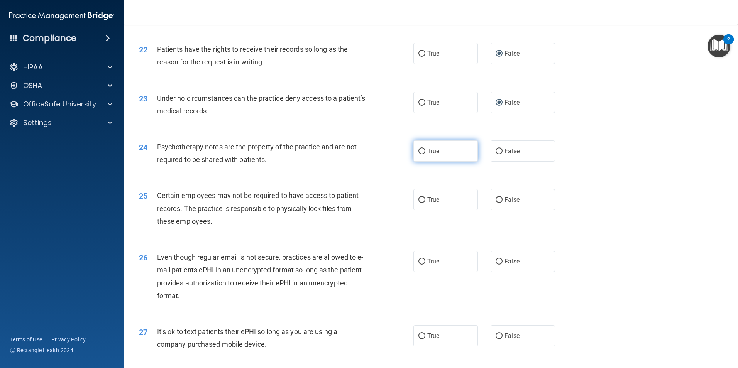
radio input "true"
click at [419, 203] on input "True" at bounding box center [421, 200] width 7 height 6
radio input "true"
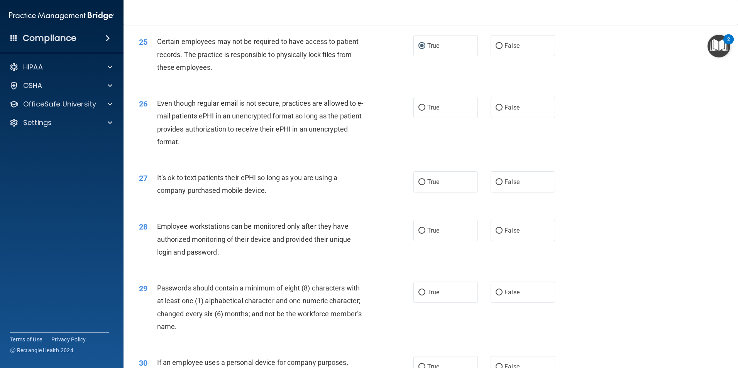
scroll to position [1466, 0]
click at [418, 110] on input "True" at bounding box center [421, 108] width 7 height 6
radio input "true"
click at [495, 185] on input "False" at bounding box center [498, 182] width 7 height 6
radio input "true"
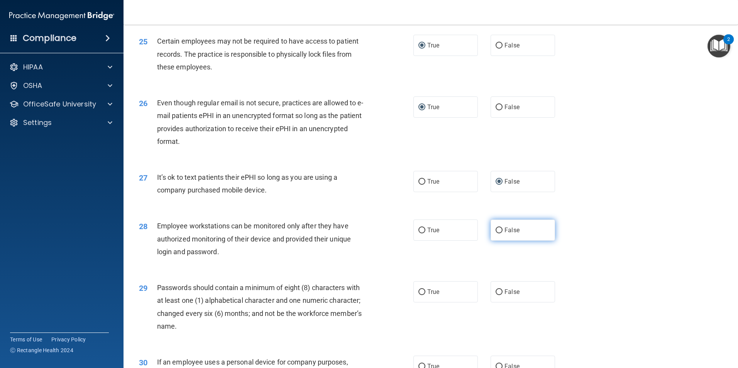
click at [496, 233] on input "False" at bounding box center [498, 231] width 7 height 6
radio input "true"
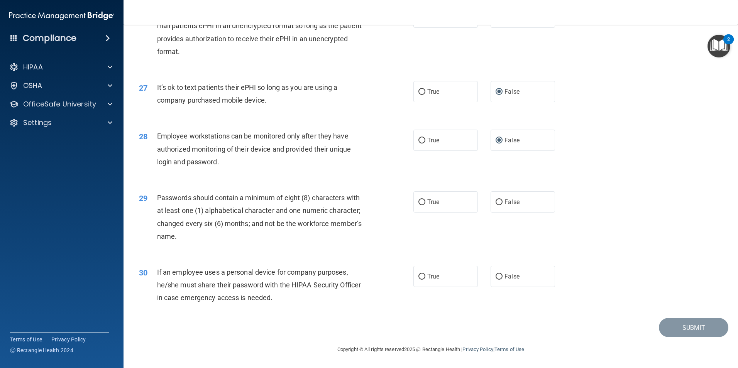
scroll to position [1569, 0]
click at [419, 202] on input "True" at bounding box center [421, 202] width 7 height 6
radio input "true"
click at [495, 276] on input "False" at bounding box center [498, 277] width 7 height 6
radio input "true"
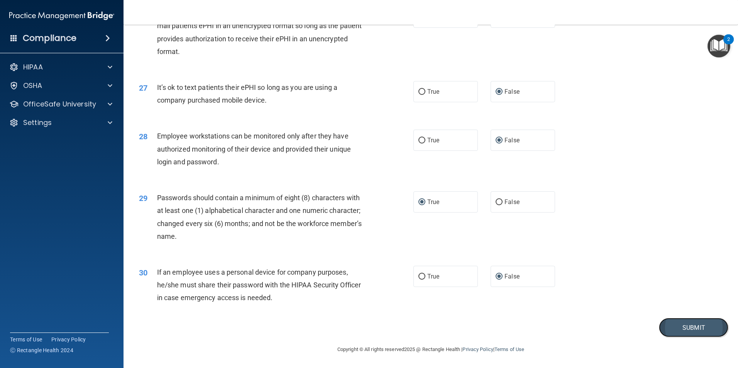
click at [692, 327] on button "Submit" at bounding box center [693, 328] width 69 height 20
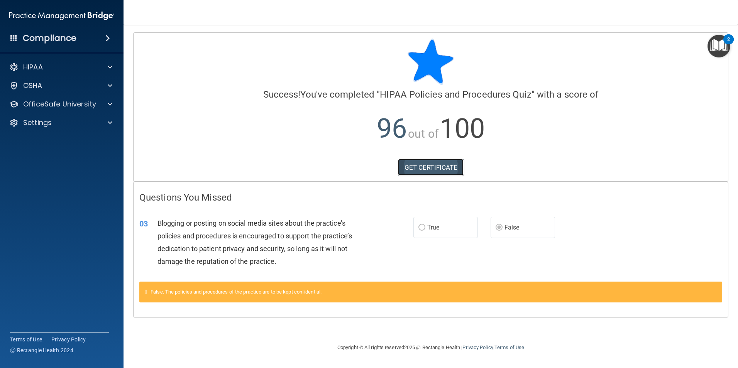
click at [425, 167] on link "GET CERTIFICATE" at bounding box center [431, 167] width 66 height 17
